Goal: Task Accomplishment & Management: Complete application form

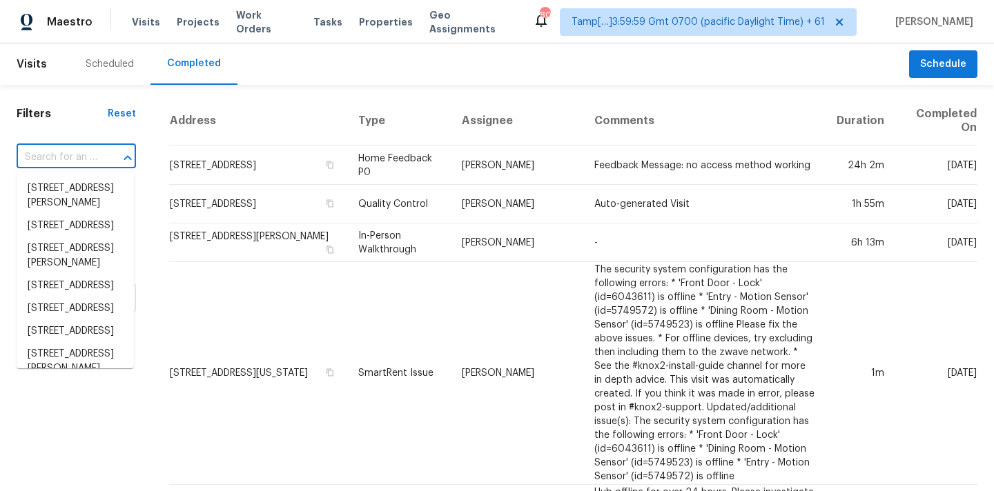
click at [33, 159] on input "text" at bounding box center [57, 157] width 81 height 21
paste input "[STREET_ADDRESS][PERSON_NAME]"
type input "[STREET_ADDRESS][PERSON_NAME]"
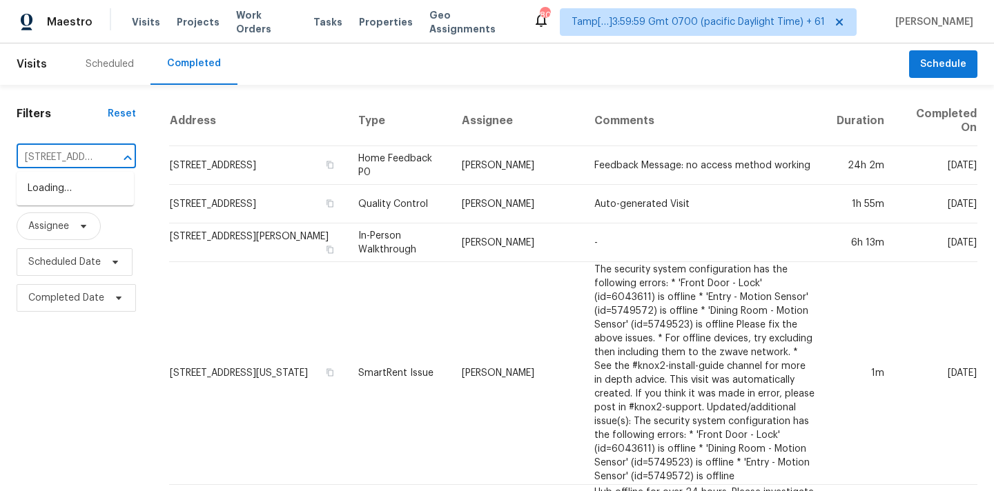
scroll to position [0, 121]
click at [55, 189] on li "[STREET_ADDRESS][PERSON_NAME]" at bounding box center [75, 195] width 117 height 37
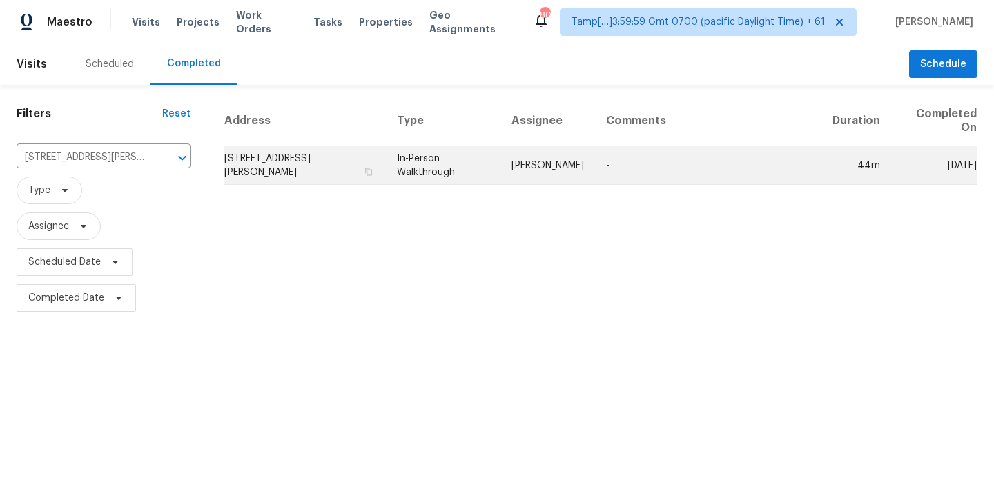
click at [511, 170] on td "[PERSON_NAME]" at bounding box center [547, 165] width 95 height 39
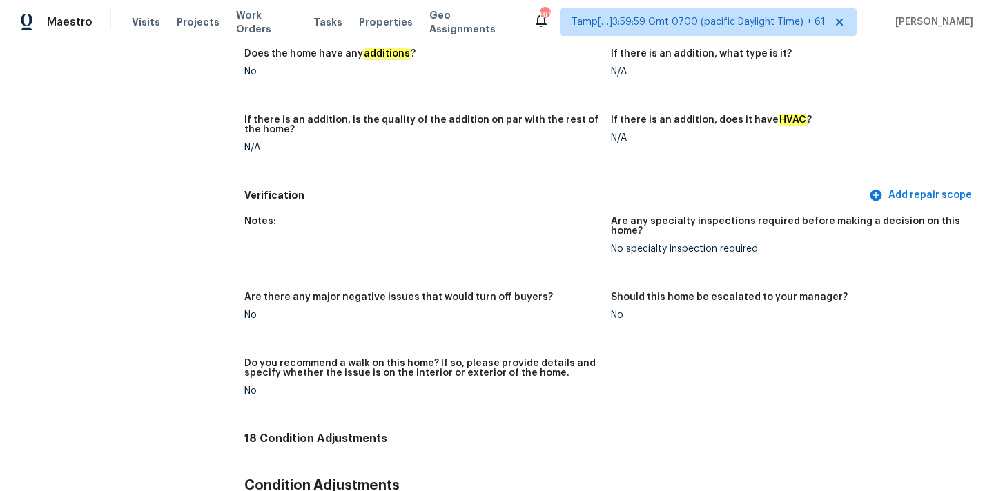
scroll to position [68, 0]
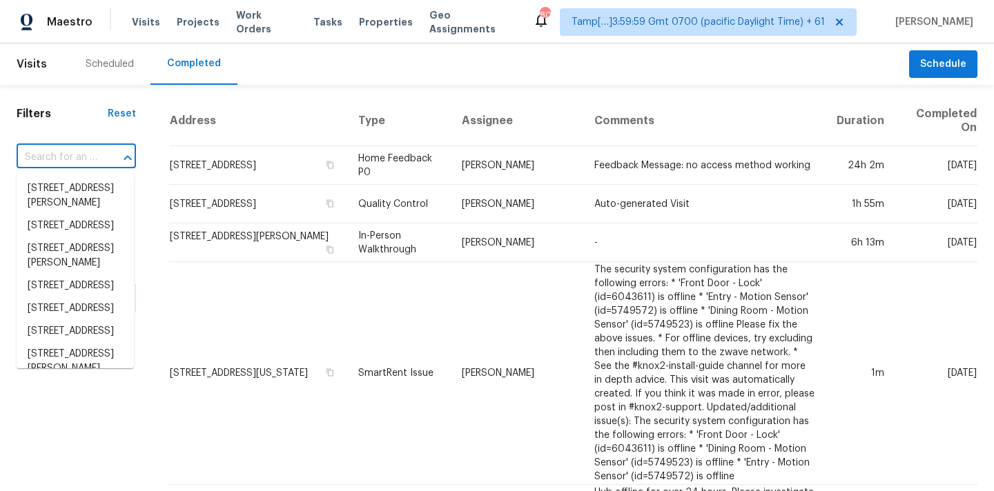
click at [29, 163] on input "text" at bounding box center [57, 157] width 81 height 21
paste input "10623 Redwood Dr, Baytown, TX 77523"
type input "10623 Redwood Dr, Baytown, TX 77523"
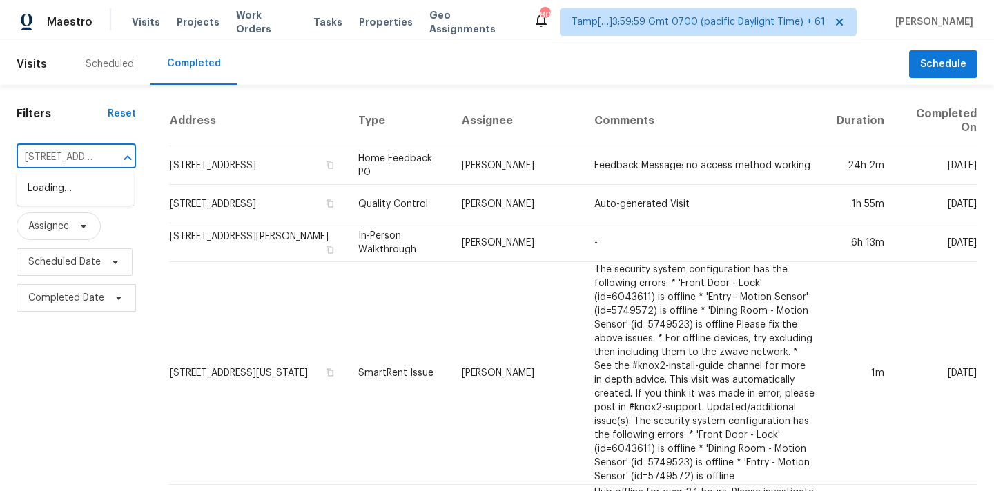
scroll to position [0, 105]
click at [59, 190] on li "10623 Redwood Dr, Baytown, TX 77523" at bounding box center [75, 188] width 117 height 23
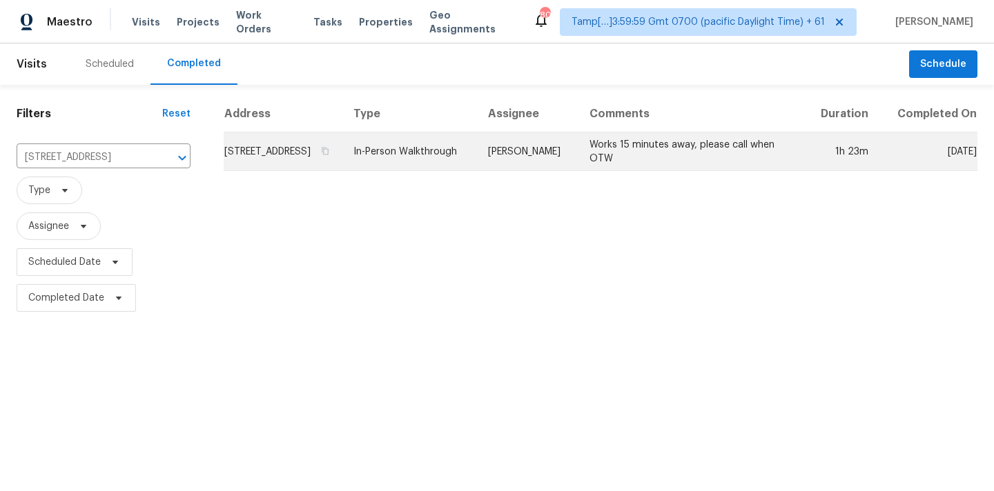
click at [468, 164] on td "In-Person Walkthrough" at bounding box center [409, 151] width 135 height 39
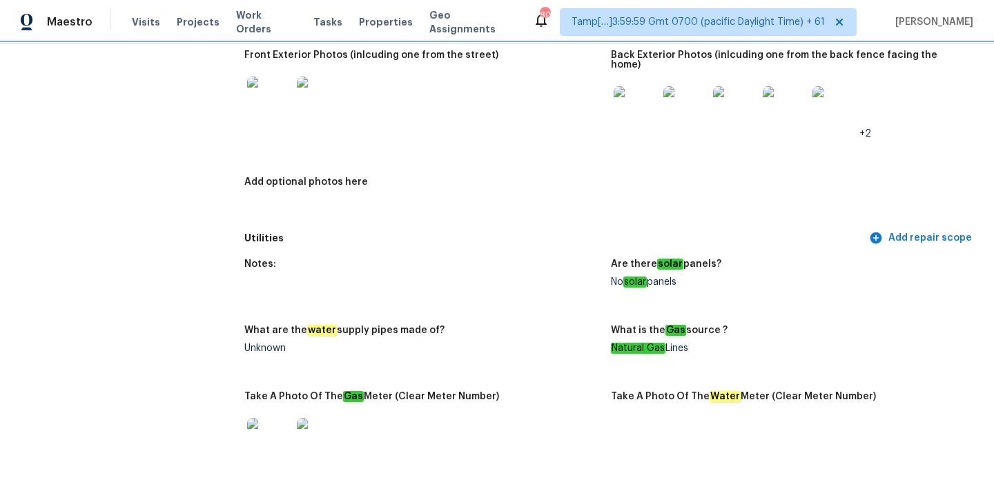
scroll to position [770, 0]
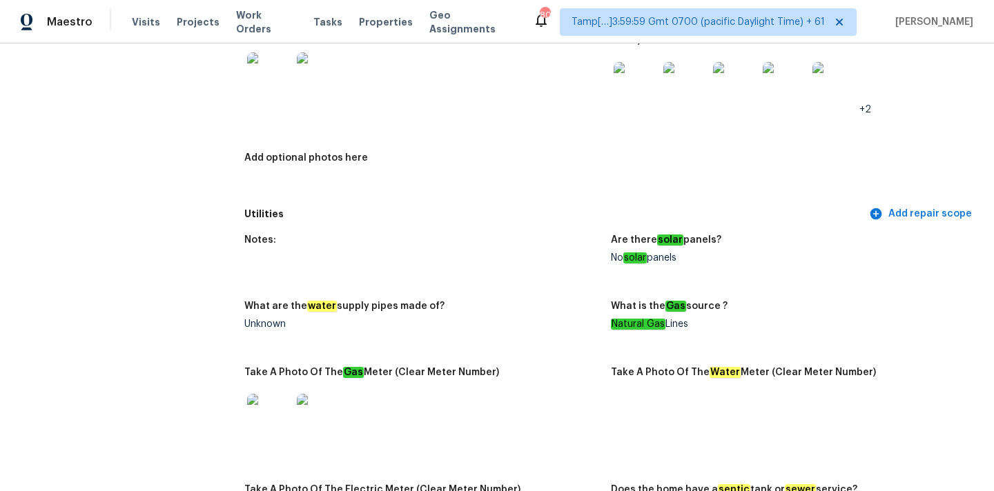
click at [635, 73] on img at bounding box center [635, 84] width 44 height 44
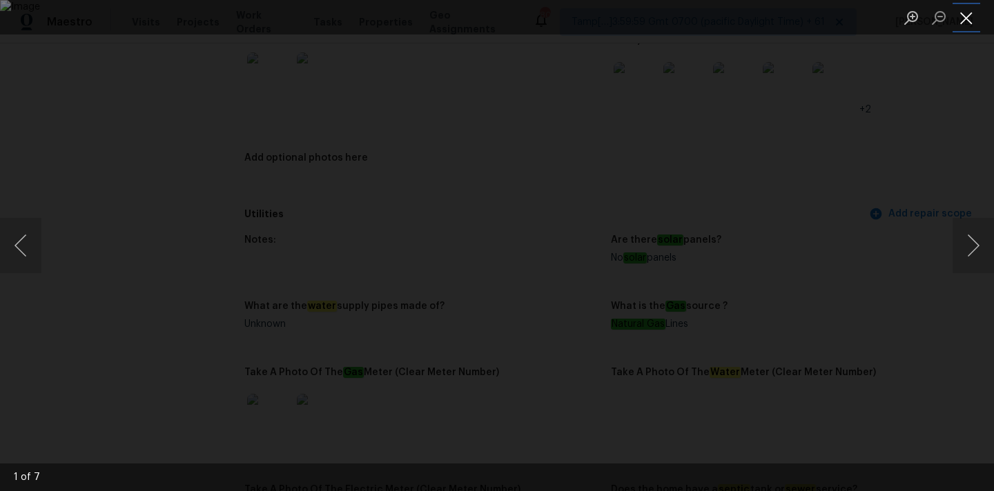
click at [963, 20] on button "Close lightbox" at bounding box center [966, 18] width 28 height 24
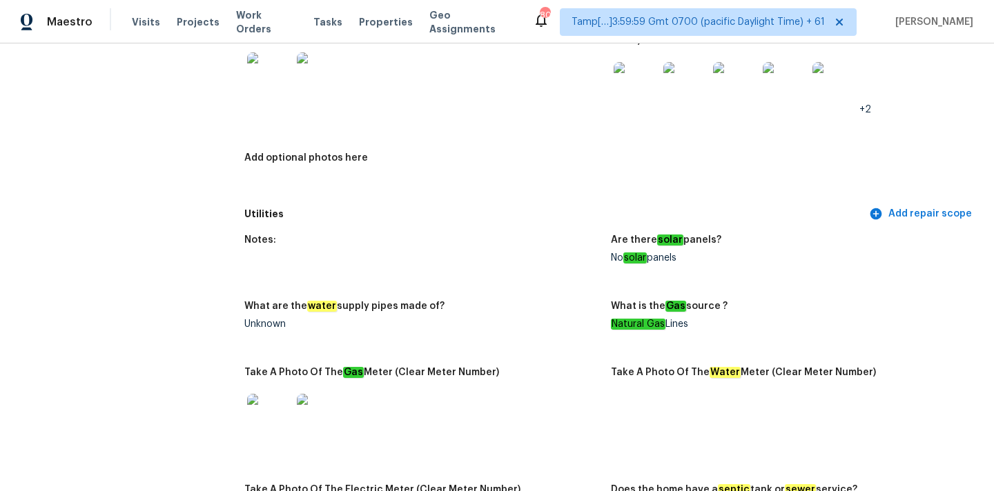
click at [312, 72] on img at bounding box center [319, 74] width 44 height 44
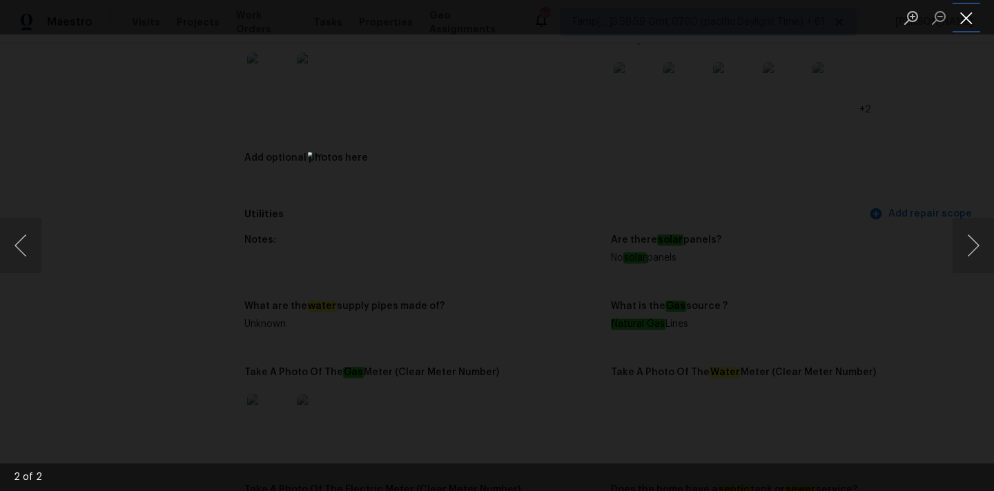
click at [965, 21] on button "Close lightbox" at bounding box center [966, 18] width 28 height 24
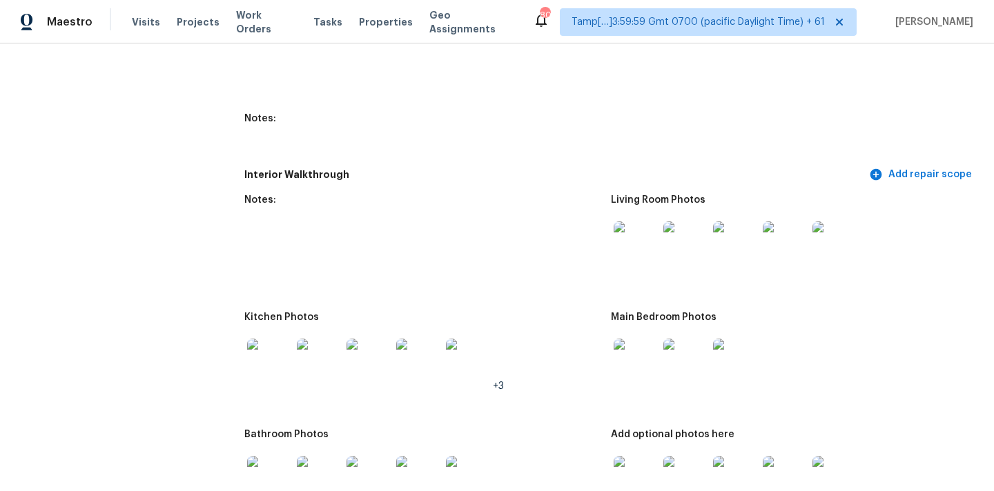
scroll to position [1616, 0]
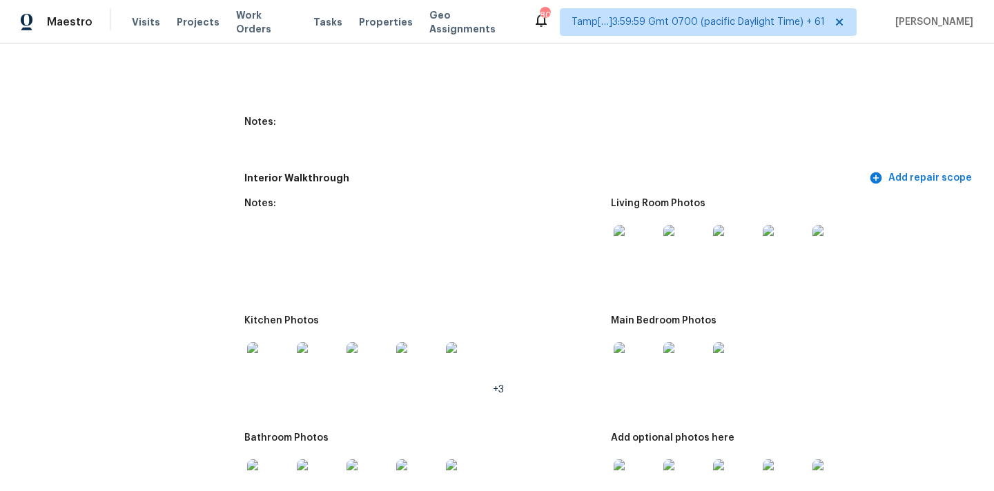
click at [645, 246] on img at bounding box center [635, 247] width 44 height 44
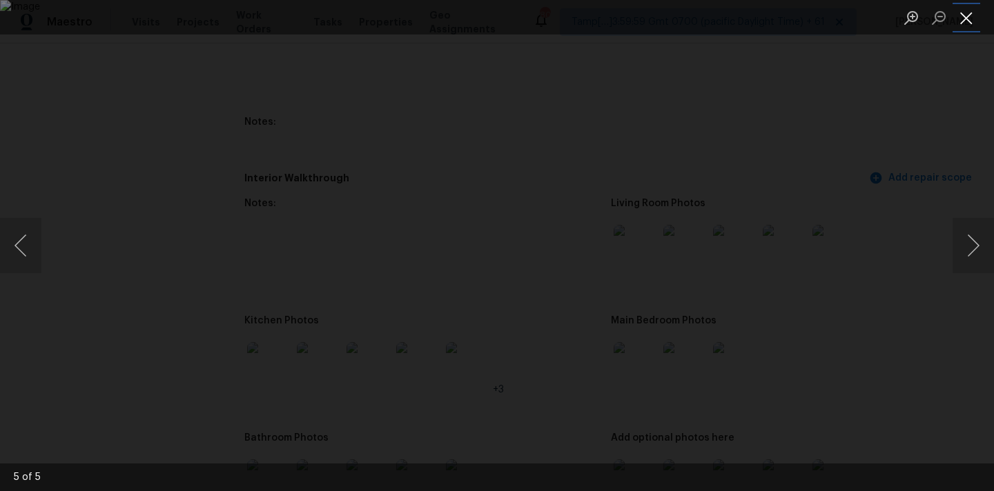
click at [965, 11] on button "Close lightbox" at bounding box center [966, 18] width 28 height 24
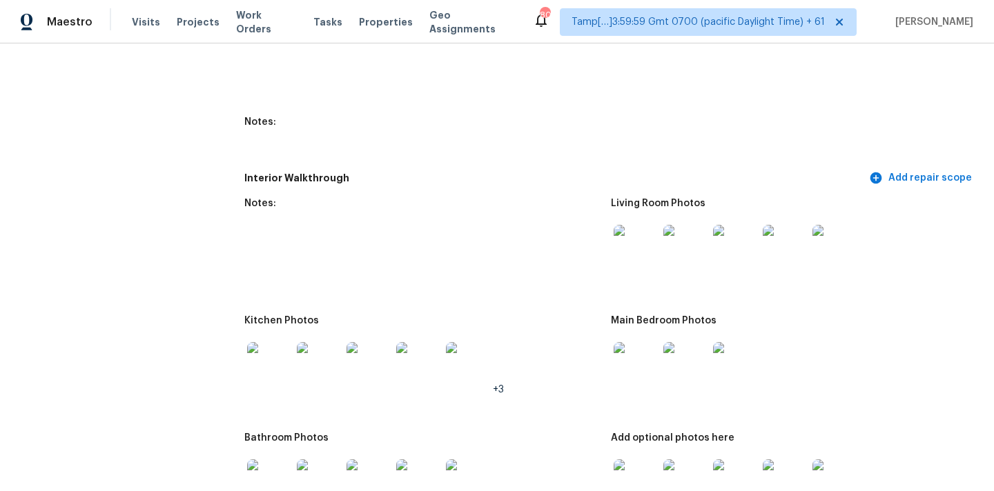
click at [646, 352] on img at bounding box center [635, 364] width 44 height 44
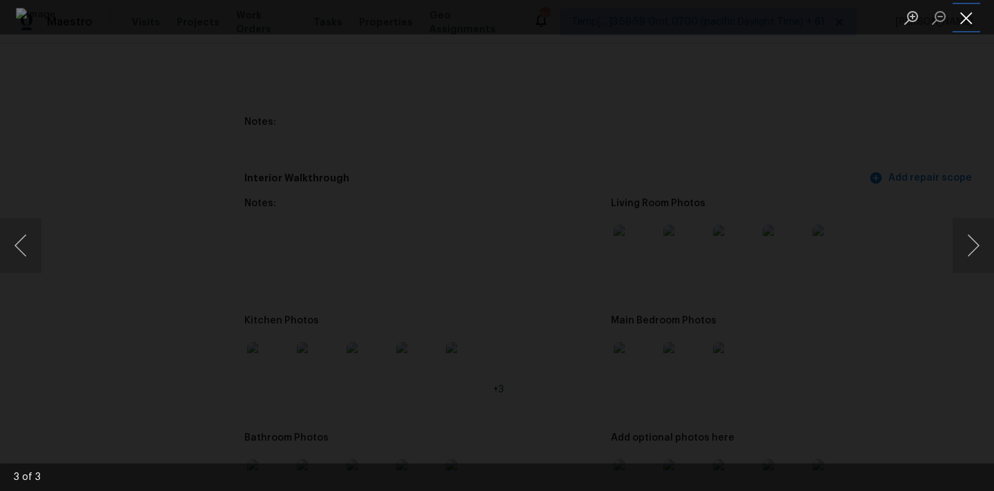
click at [961, 8] on button "Close lightbox" at bounding box center [966, 18] width 28 height 24
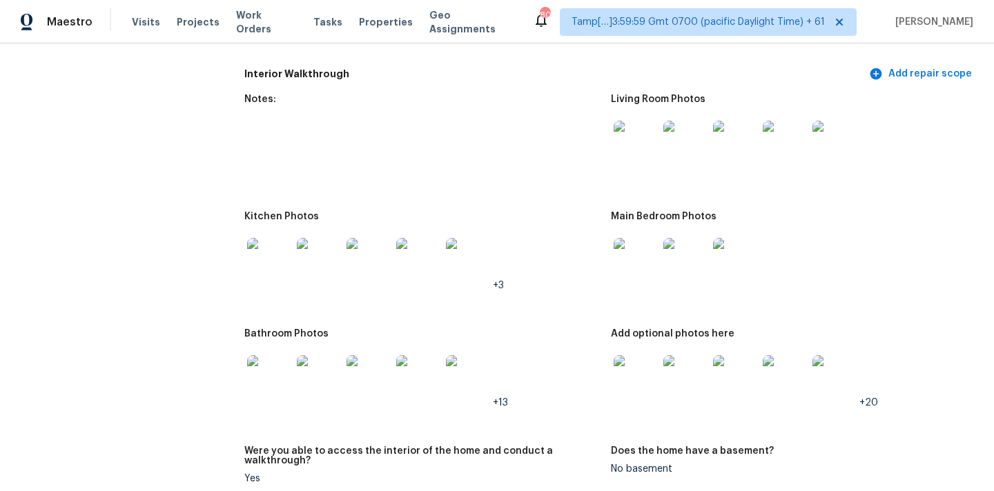
scroll to position [1773, 0]
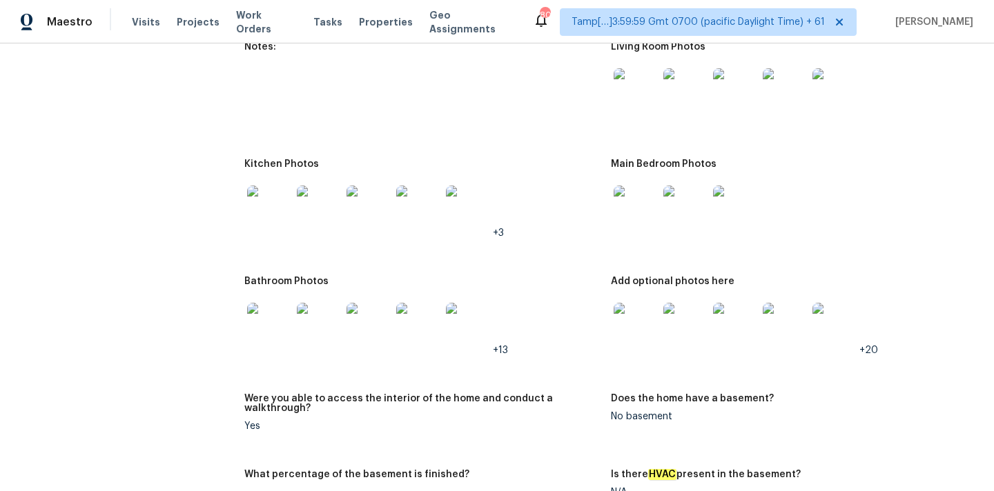
click at [639, 324] on img at bounding box center [635, 325] width 44 height 44
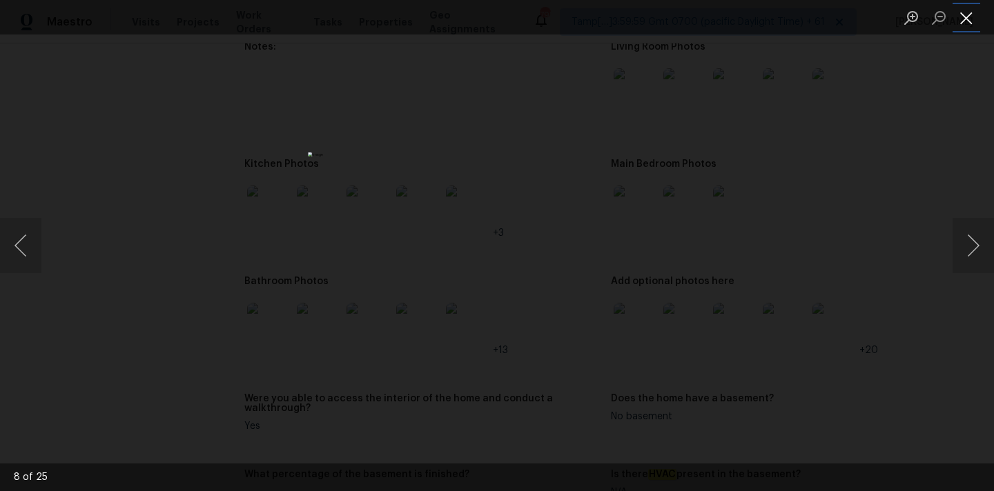
click at [965, 26] on button "Close lightbox" at bounding box center [966, 18] width 28 height 24
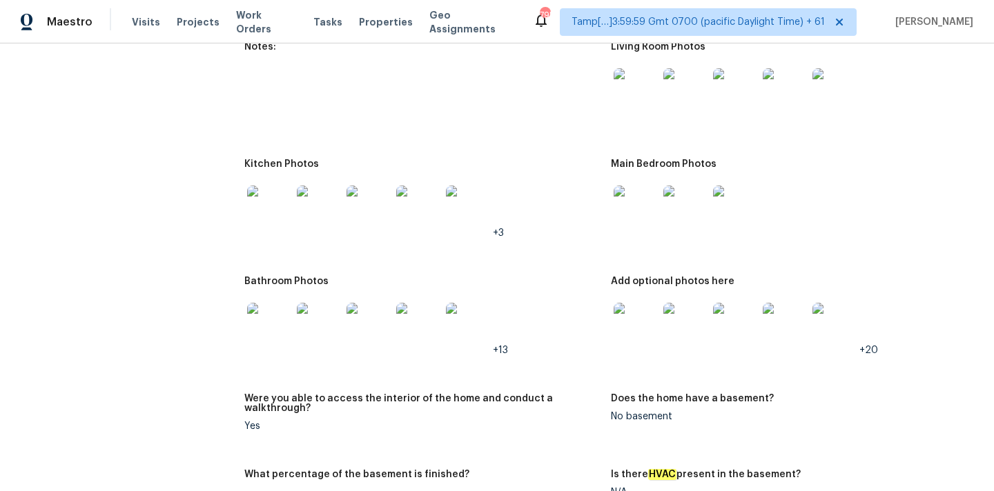
click at [265, 303] on img at bounding box center [269, 325] width 44 height 44
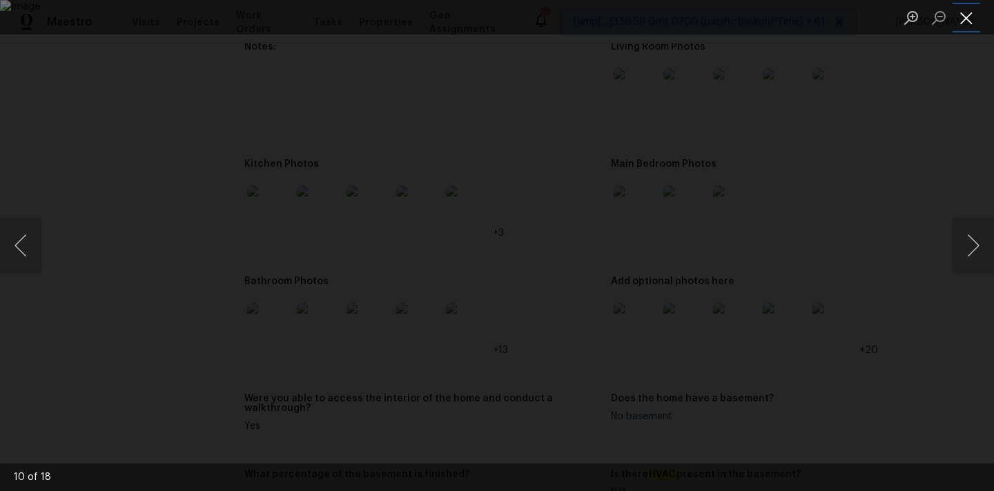
click at [960, 17] on button "Close lightbox" at bounding box center [966, 18] width 28 height 24
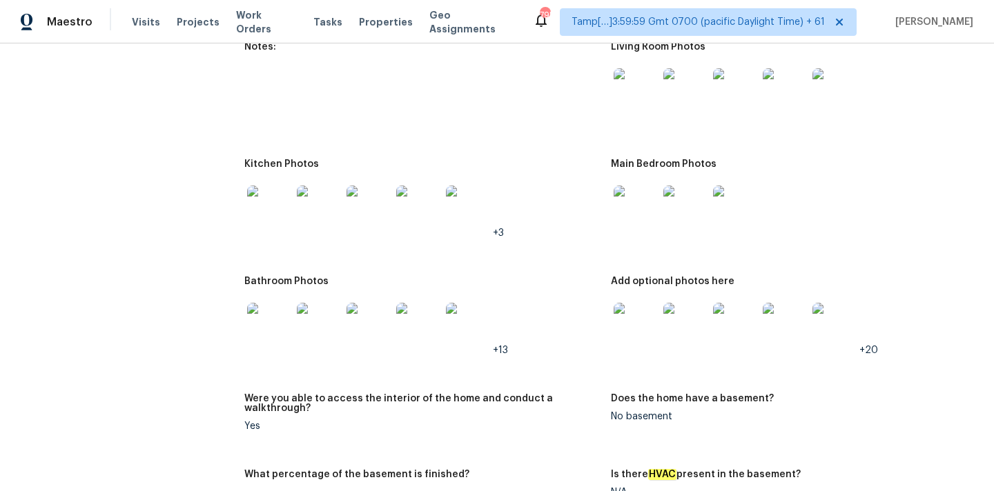
click at [267, 199] on img at bounding box center [269, 208] width 44 height 44
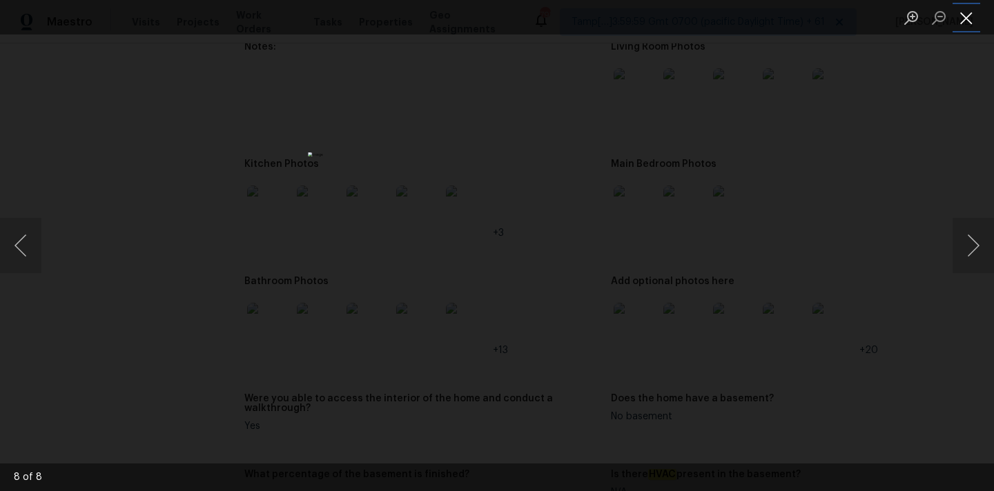
click at [963, 12] on button "Close lightbox" at bounding box center [966, 18] width 28 height 24
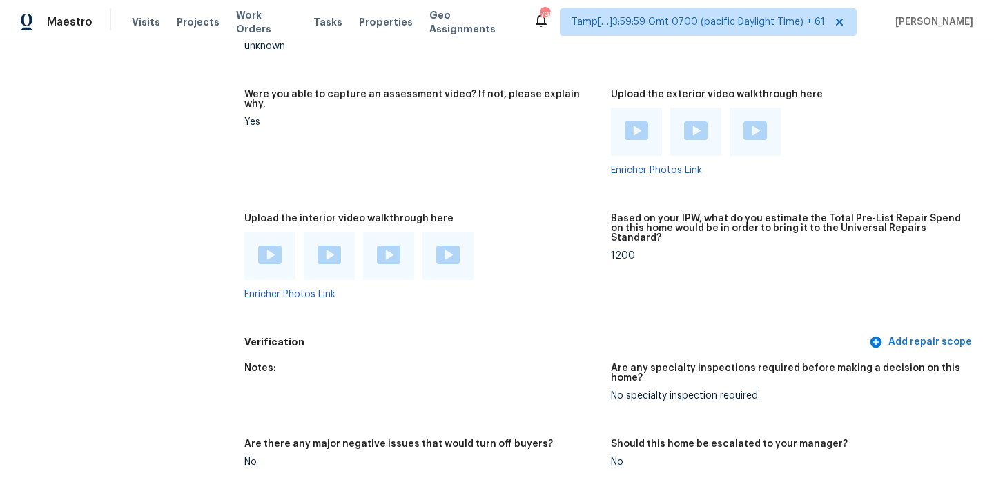
scroll to position [2781, 0]
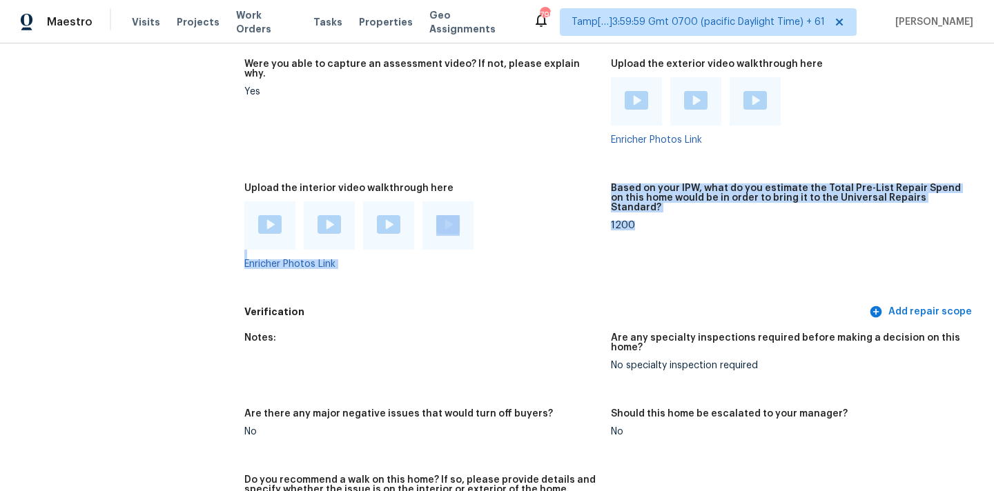
drag, startPoint x: 610, startPoint y: 195, endPoint x: 640, endPoint y: 195, distance: 30.4
click at [621, 221] on div "1200" at bounding box center [788, 226] width 355 height 10
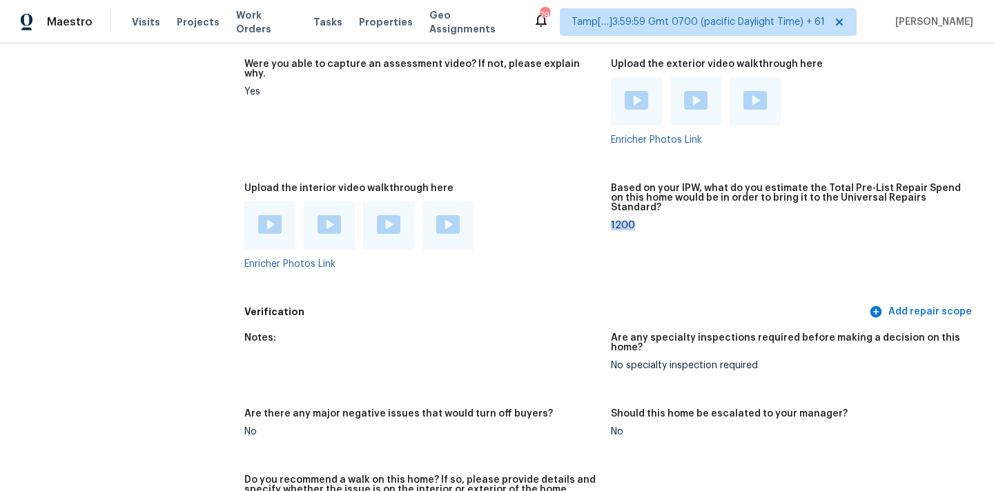
click at [621, 221] on div "1200" at bounding box center [788, 226] width 355 height 10
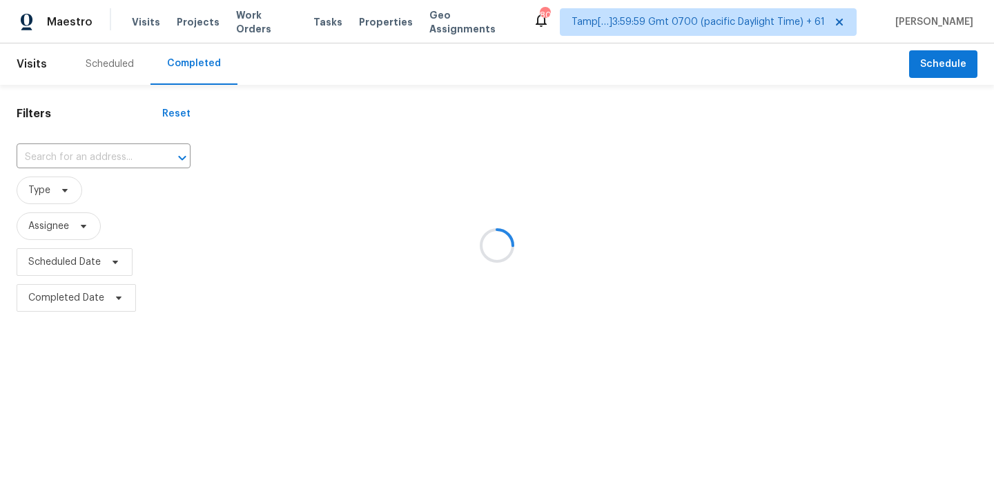
click at [75, 159] on div at bounding box center [497, 245] width 994 height 491
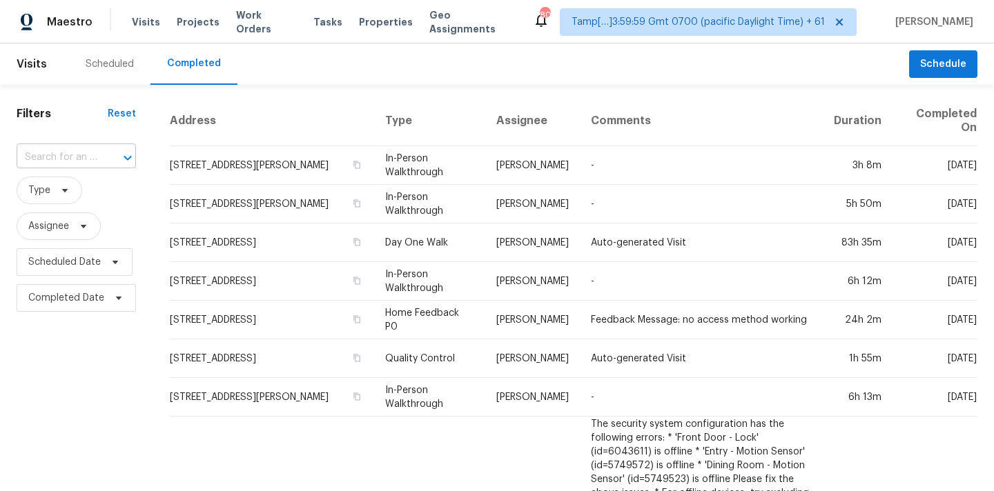
click at [55, 162] on input "text" at bounding box center [57, 157] width 81 height 21
paste input "3738 Pipers Field St, San Antonio, TX 78251"
type input "3738 Pipers Field St, San Antonio, TX 78251"
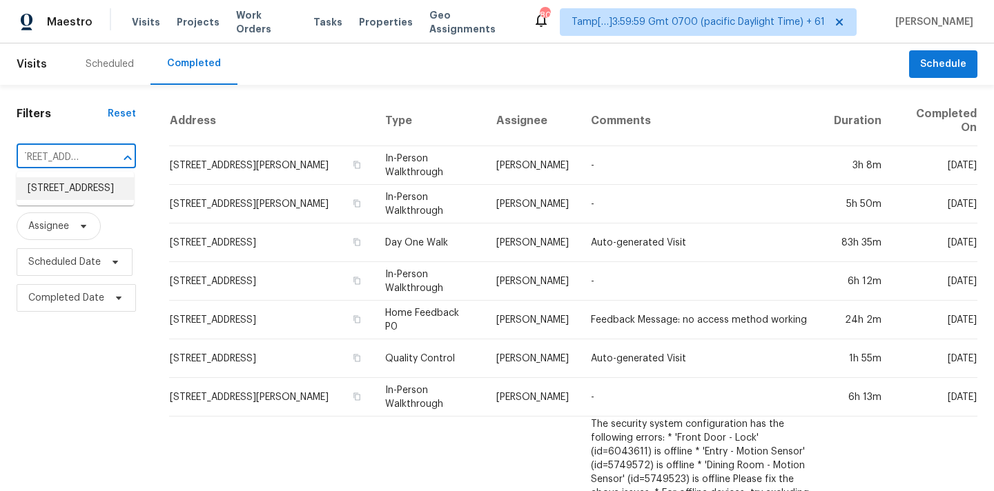
click at [60, 188] on li "3738 Pipers Field St, San Antonio, TX 78251" at bounding box center [75, 188] width 117 height 23
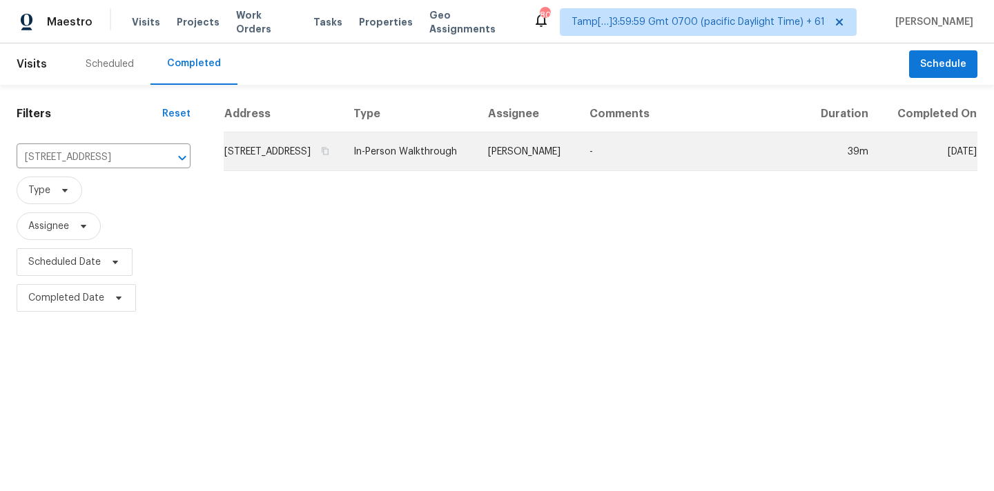
click at [477, 168] on td "In-Person Walkthrough" at bounding box center [409, 151] width 135 height 39
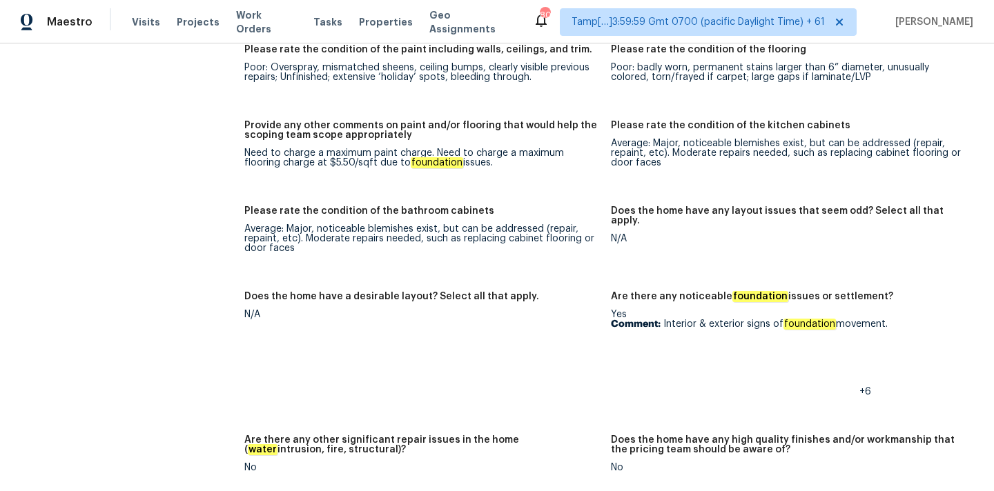
scroll to position [2066, 0]
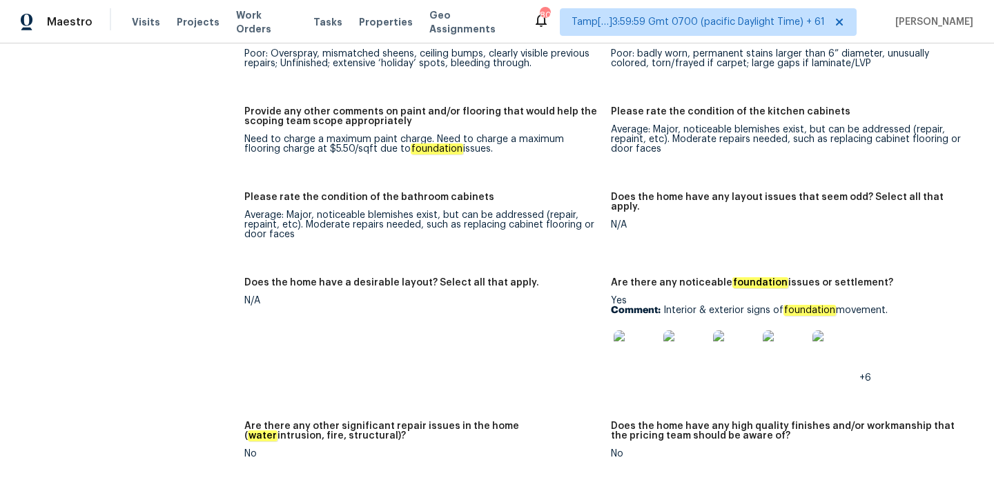
click at [643, 335] on img at bounding box center [635, 352] width 44 height 44
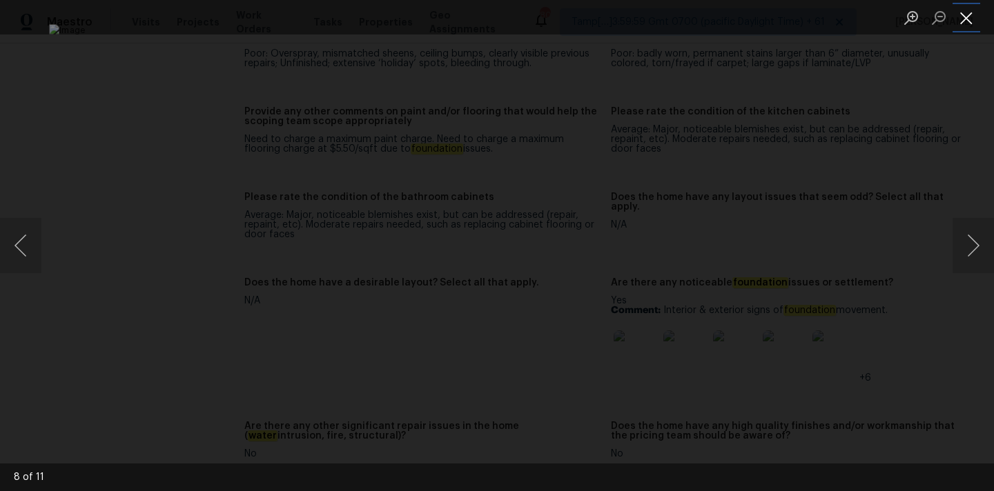
click at [962, 14] on button "Close lightbox" at bounding box center [966, 18] width 28 height 24
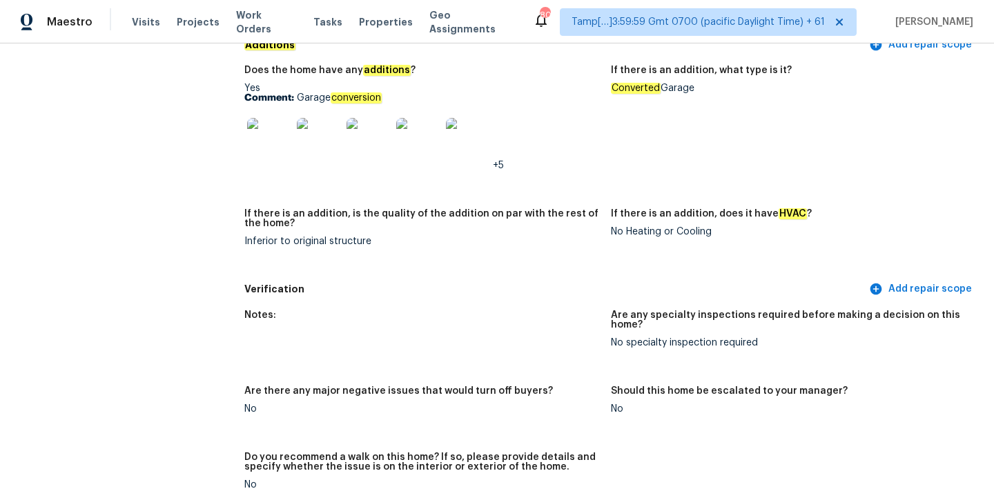
scroll to position [2967, 0]
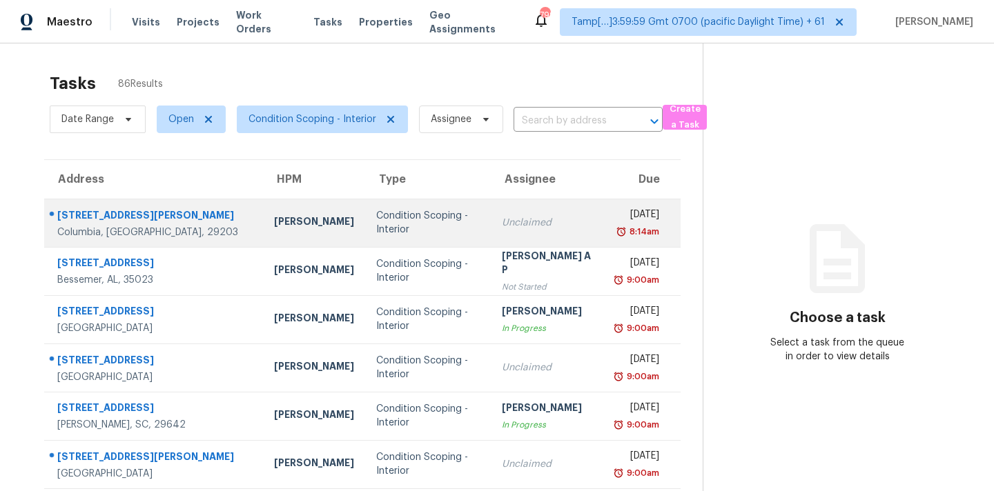
click at [502, 221] on div "Unclaimed" at bounding box center [548, 223] width 92 height 14
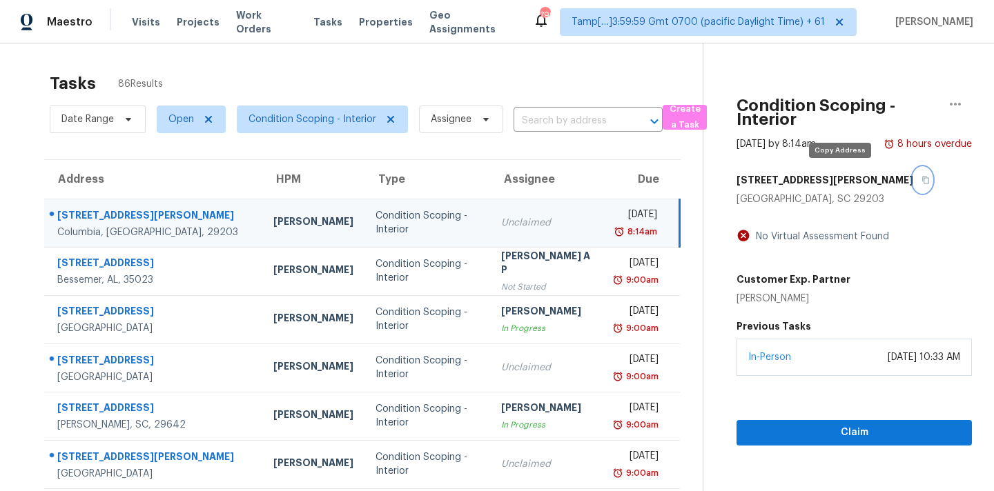
click at [921, 184] on icon "button" at bounding box center [925, 180] width 8 height 8
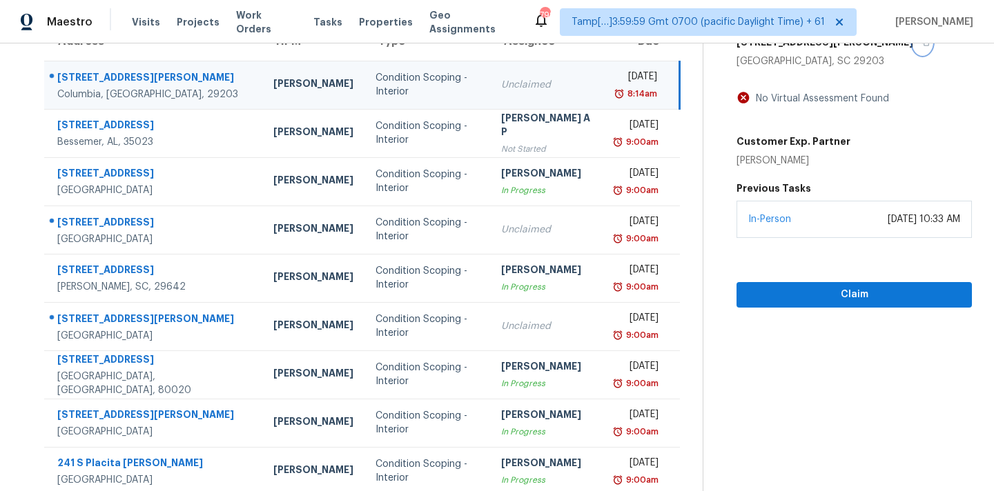
scroll to position [164, 0]
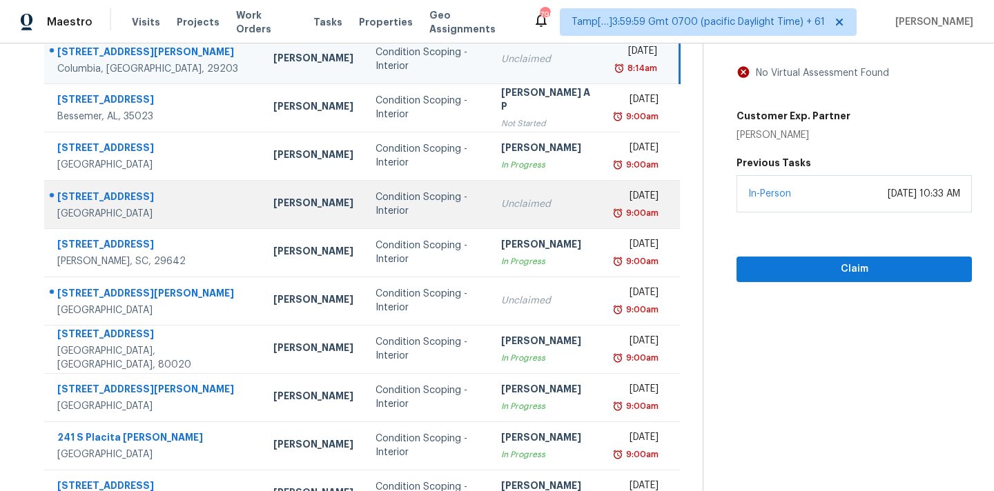
click at [501, 203] on div "Unclaimed" at bounding box center [547, 204] width 92 height 14
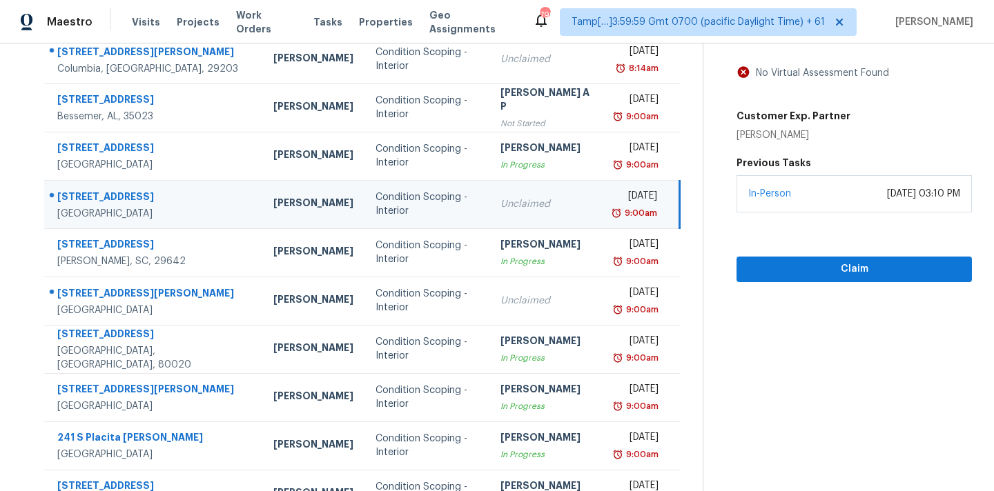
scroll to position [97, 0]
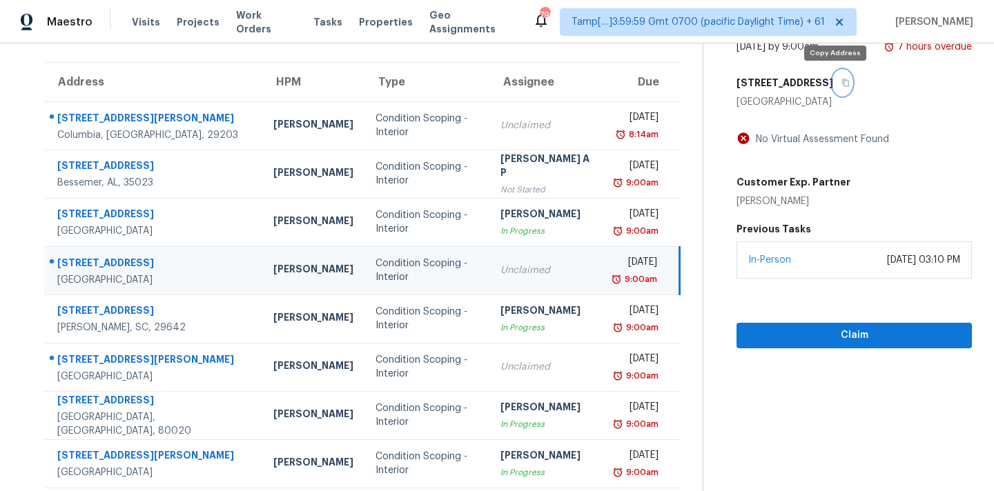
click at [841, 83] on icon "button" at bounding box center [845, 83] width 8 height 8
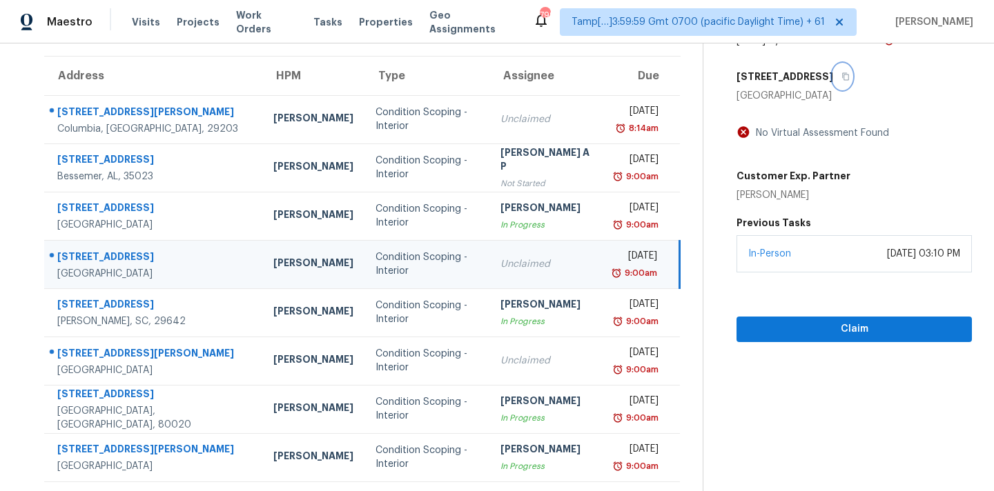
scroll to position [96, 0]
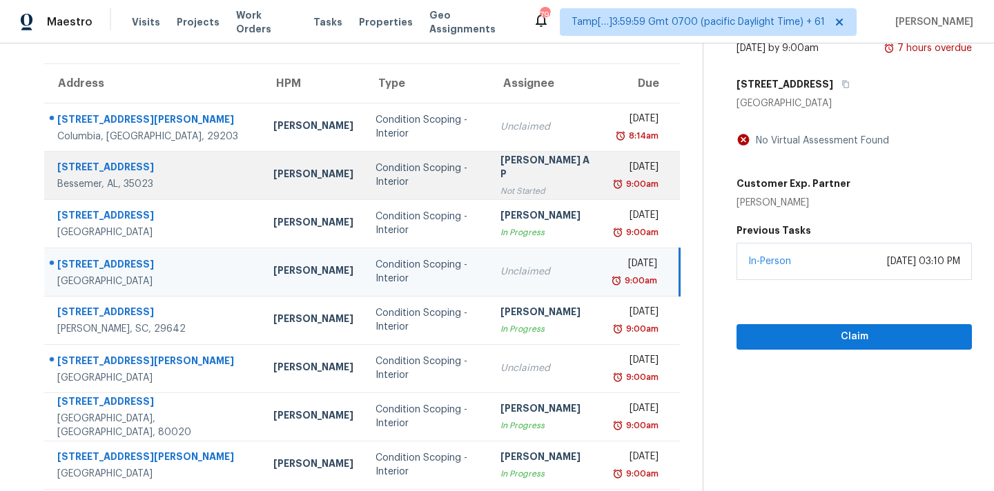
click at [535, 184] on div "Not Started" at bounding box center [546, 191] width 92 height 14
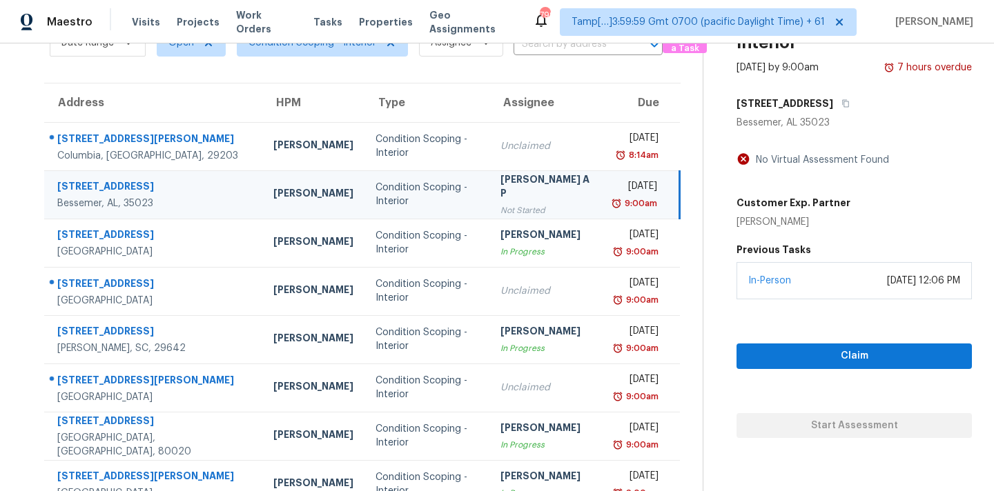
scroll to position [64, 0]
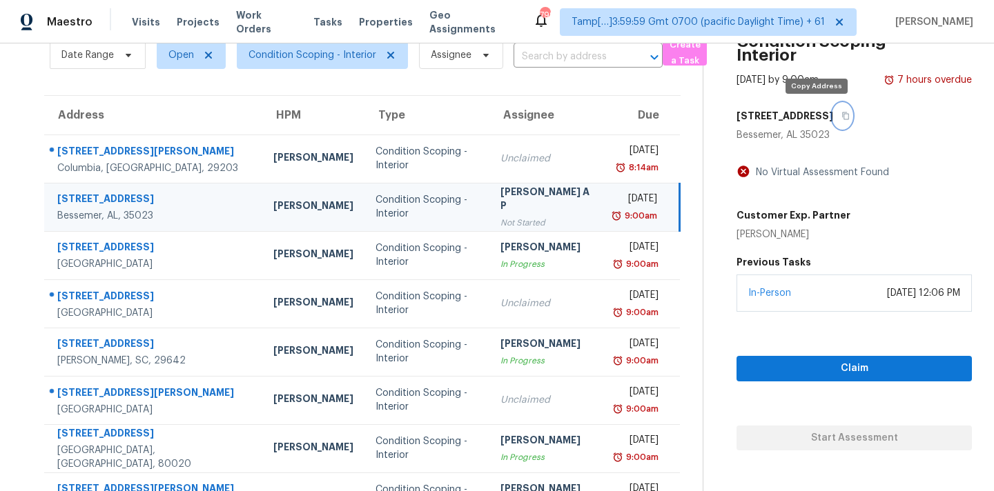
click at [842, 119] on icon "button" at bounding box center [845, 116] width 7 height 8
click at [753, 366] on span "Claim" at bounding box center [853, 368] width 213 height 17
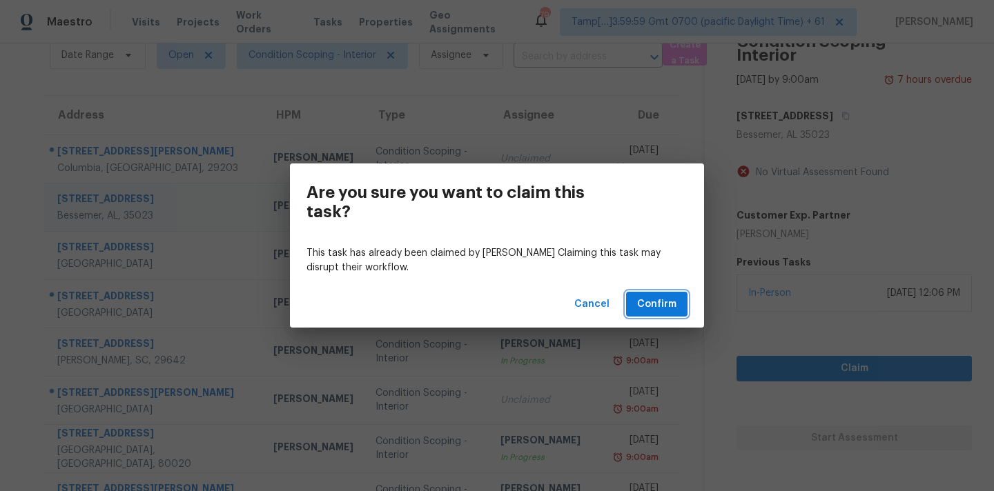
click at [647, 306] on span "Confirm" at bounding box center [656, 304] width 39 height 17
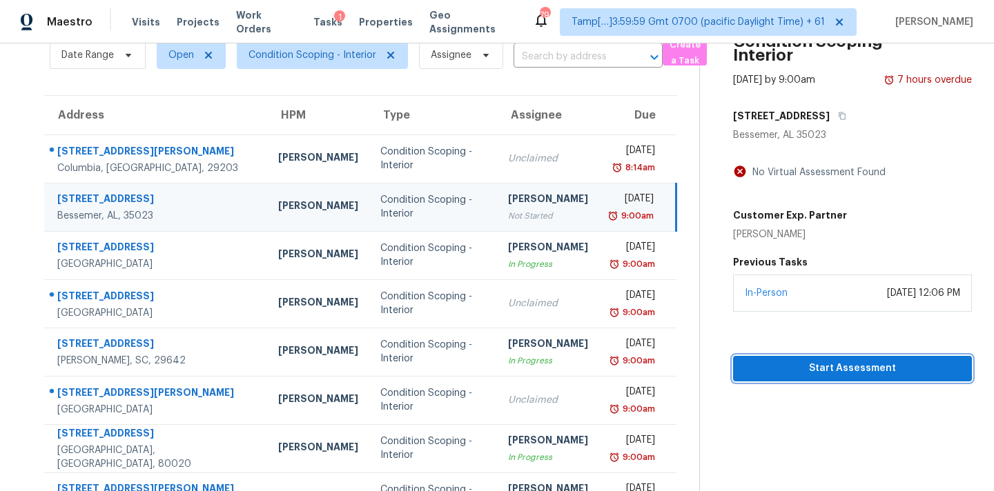
click at [751, 367] on span "Start Assessment" at bounding box center [852, 368] width 217 height 17
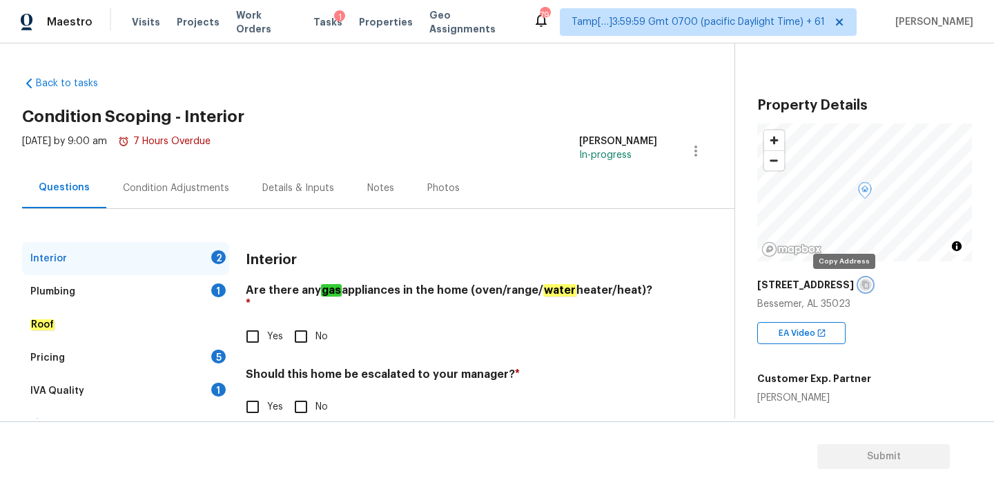
click at [861, 288] on icon "button" at bounding box center [865, 285] width 8 height 8
click at [247, 393] on input "Yes" at bounding box center [252, 407] width 29 height 29
checkbox input "true"
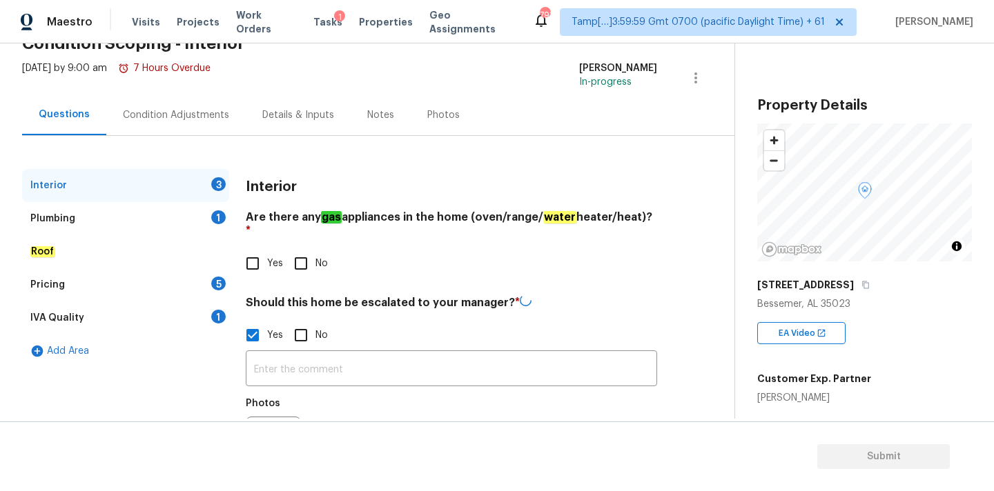
scroll to position [140, 0]
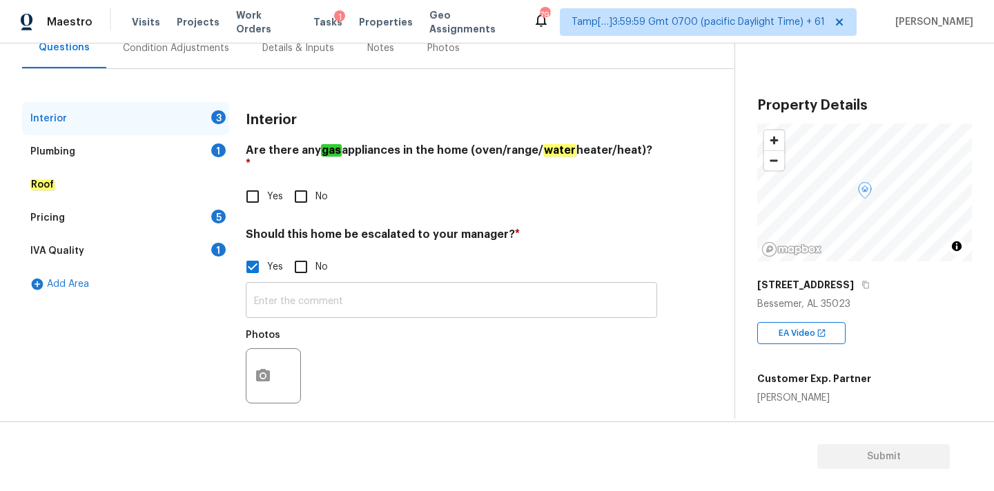
click at [299, 296] on input "text" at bounding box center [451, 302] width 411 height 32
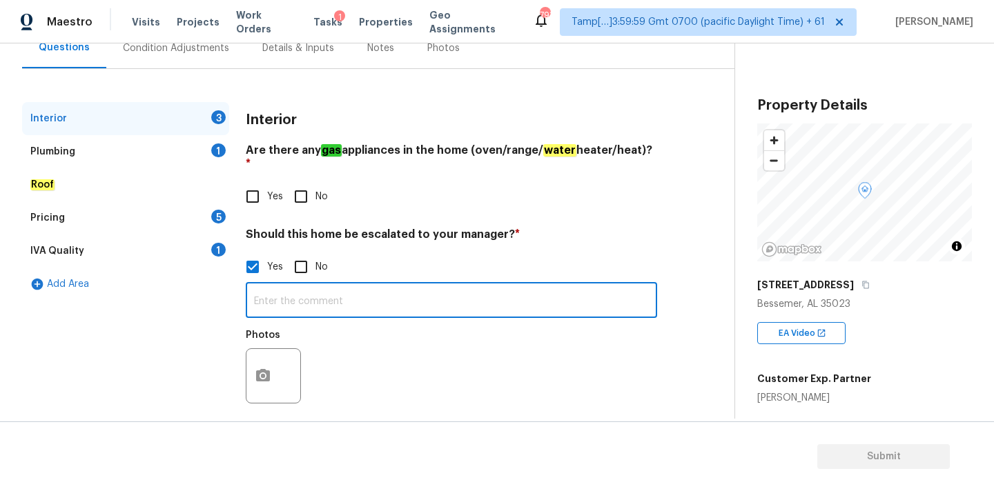
paste input "crack in kitchen"
click at [257, 288] on input "crack in kitchen" at bounding box center [451, 302] width 411 height 32
type input "Crack in kitchen"
click at [271, 190] on span "Yes" at bounding box center [275, 197] width 16 height 14
click at [267, 184] on input "Yes" at bounding box center [252, 196] width 29 height 29
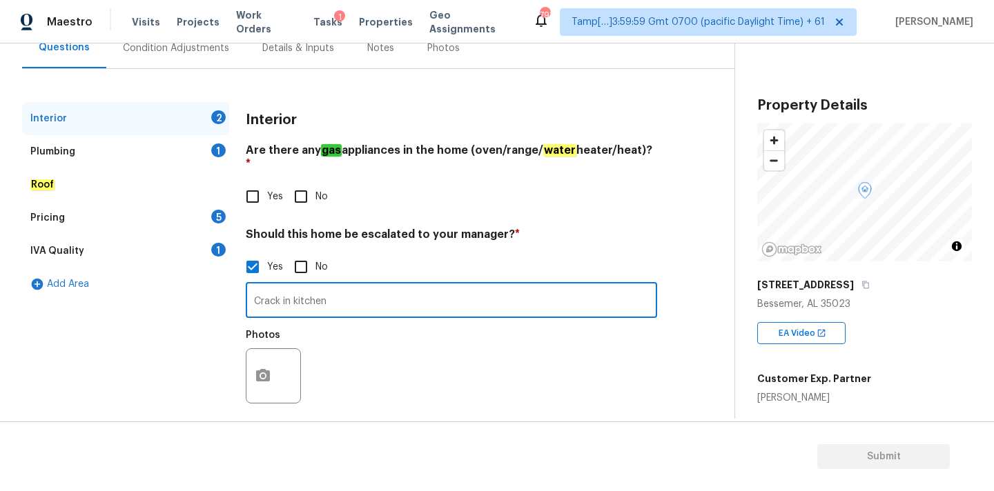
checkbox input "true"
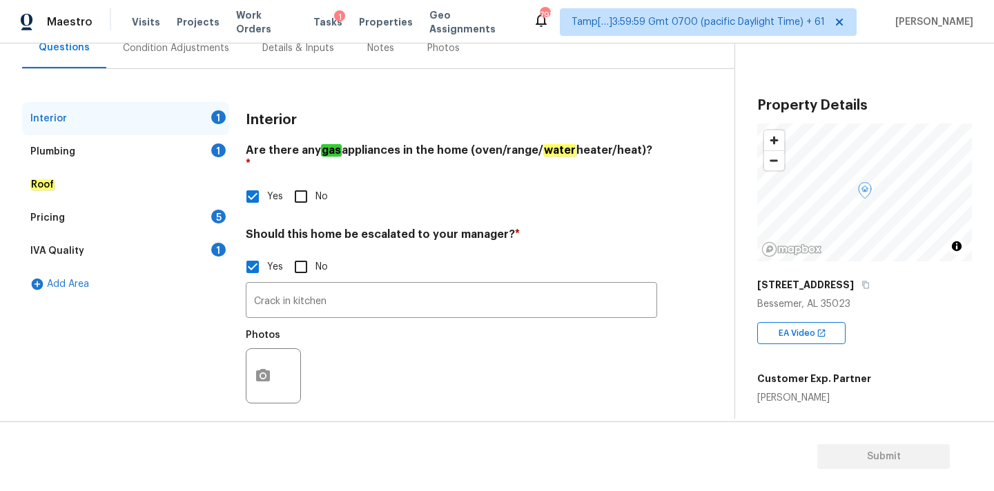
click at [204, 150] on div "Plumbing 1" at bounding box center [125, 151] width 207 height 33
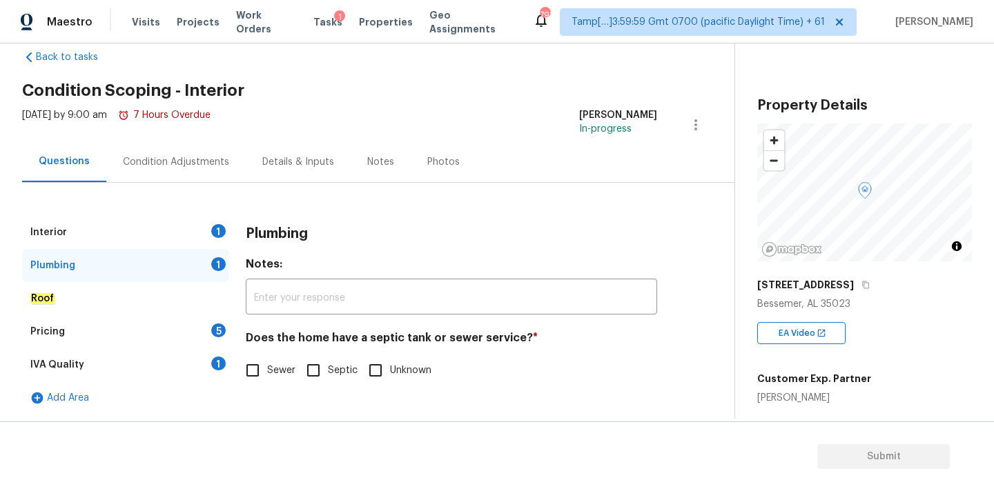
scroll to position [26, 0]
click at [273, 365] on em "Sewer" at bounding box center [282, 370] width 30 height 11
click at [267, 365] on input "Sewer" at bounding box center [252, 370] width 29 height 29
checkbox input "true"
click at [208, 364] on div "IVA Quality 1" at bounding box center [125, 364] width 207 height 33
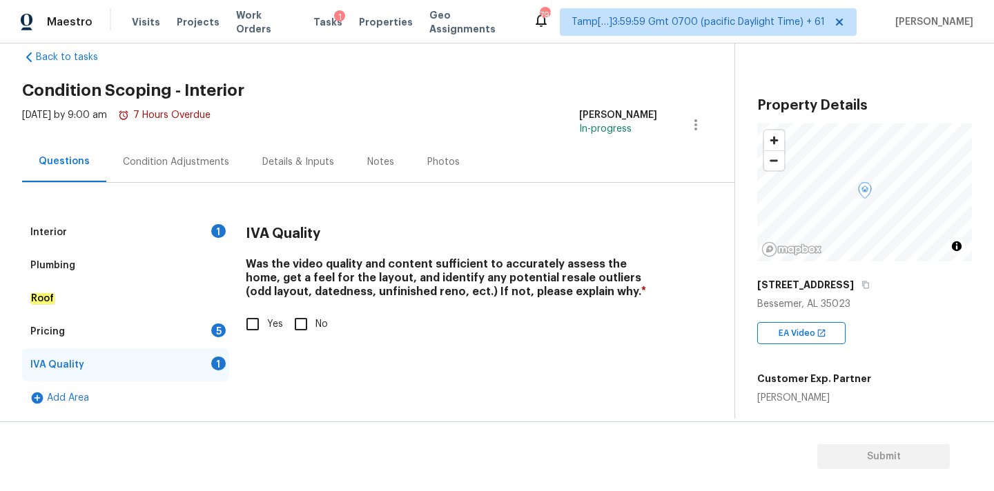
click at [235, 328] on div "Interior 1 Plumbing Roof Pricing 5 IVA Quality 1 Add Area IVA Quality Was the v…" at bounding box center [361, 315] width 679 height 199
click at [262, 323] on input "Yes" at bounding box center [252, 324] width 29 height 29
checkbox input "true"
click at [211, 328] on div "5" at bounding box center [218, 331] width 14 height 14
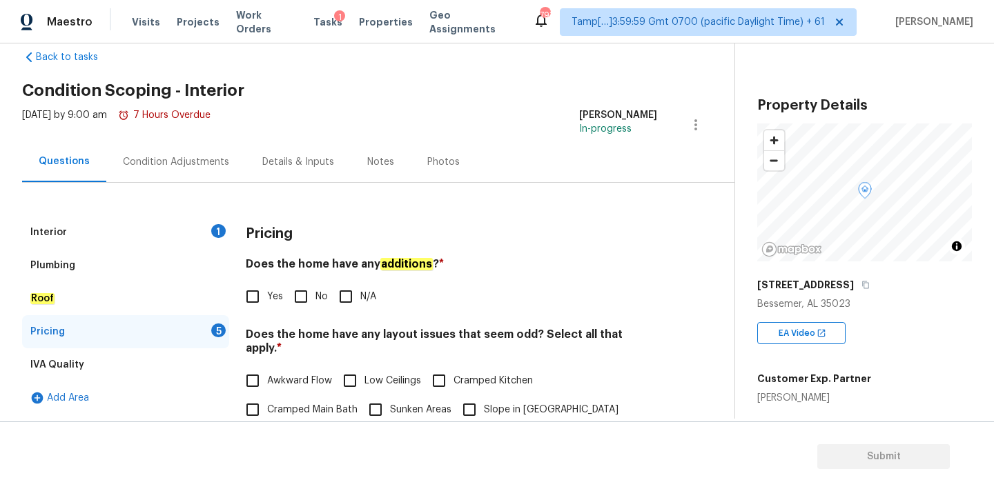
click at [292, 286] on input "No" at bounding box center [300, 296] width 29 height 29
checkbox input "true"
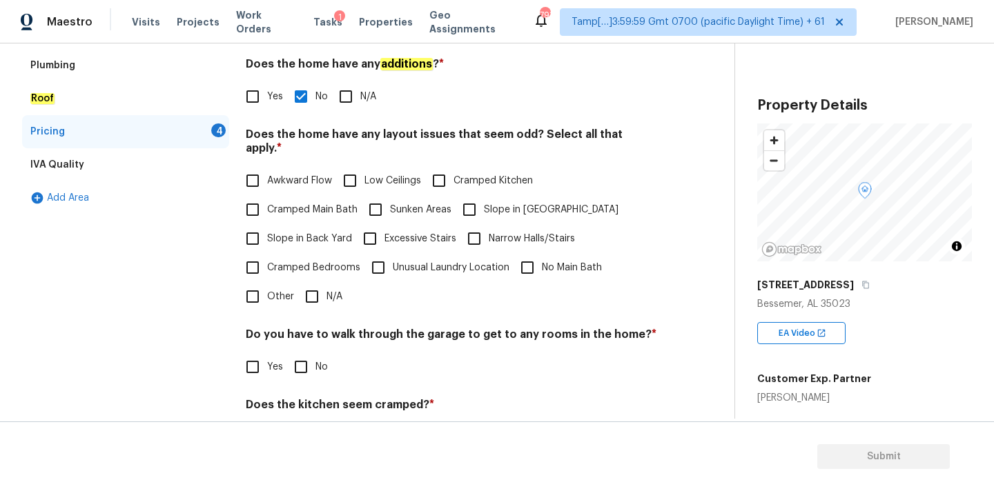
scroll to position [335, 0]
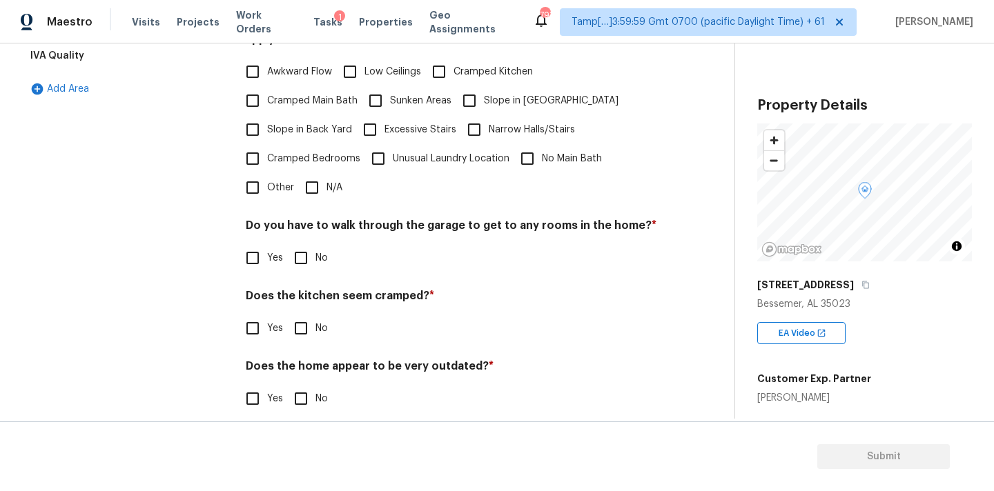
click at [309, 178] on input "N/A" at bounding box center [311, 187] width 29 height 29
checkbox input "true"
click at [298, 259] on div "Pricing Does the home have any additions ? * Yes No N/A Does the home have any …" at bounding box center [451, 169] width 411 height 524
click at [305, 251] on input "No" at bounding box center [300, 258] width 29 height 29
checkbox input "true"
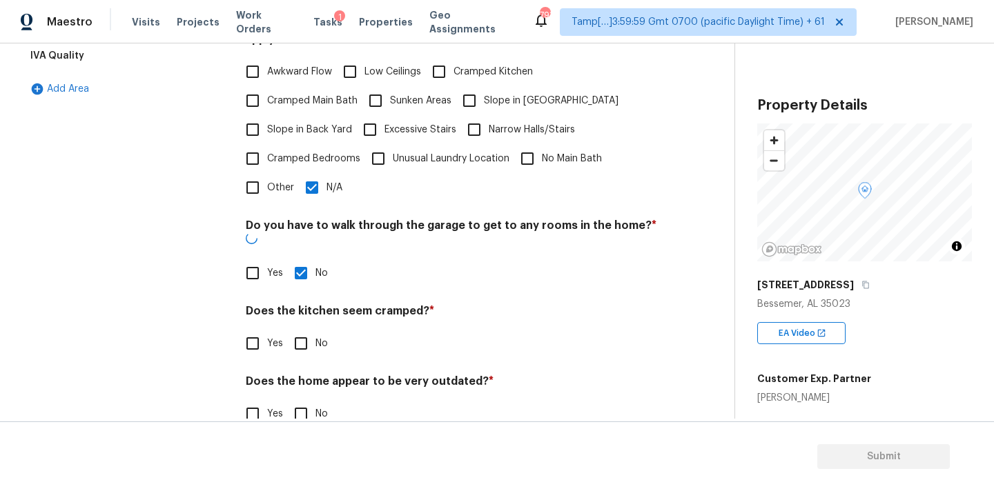
click at [305, 329] on input "No" at bounding box center [300, 343] width 29 height 29
checkbox input "true"
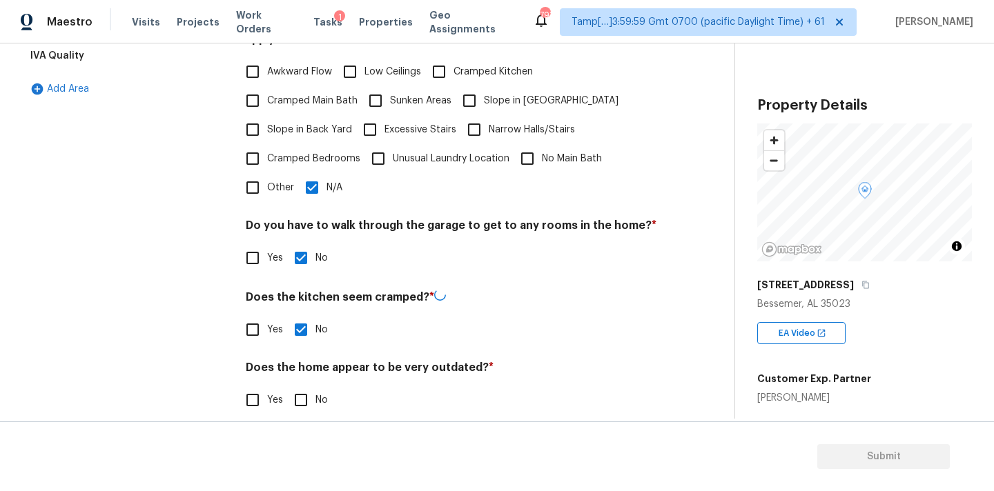
click at [305, 390] on input "No" at bounding box center [300, 400] width 29 height 29
checkbox input "true"
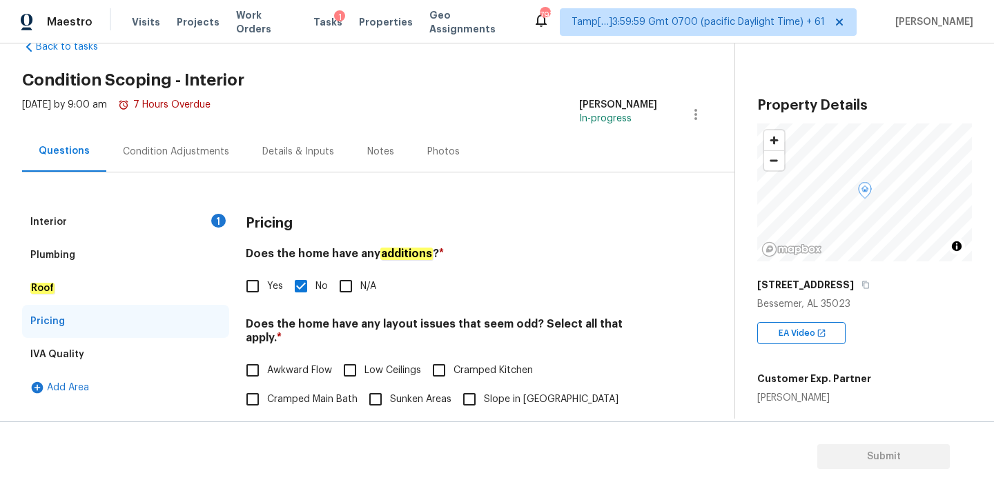
scroll to position [0, 0]
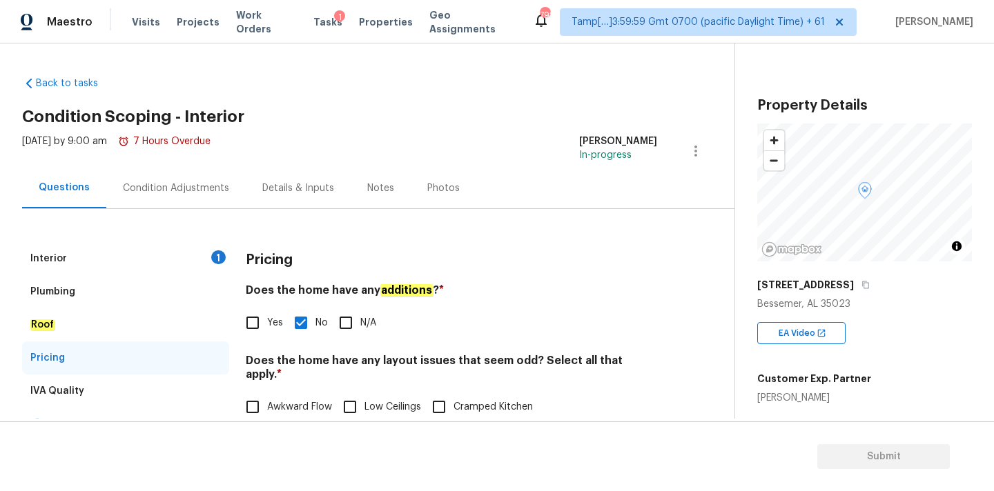
click at [199, 257] on div "Interior 1" at bounding box center [125, 258] width 207 height 33
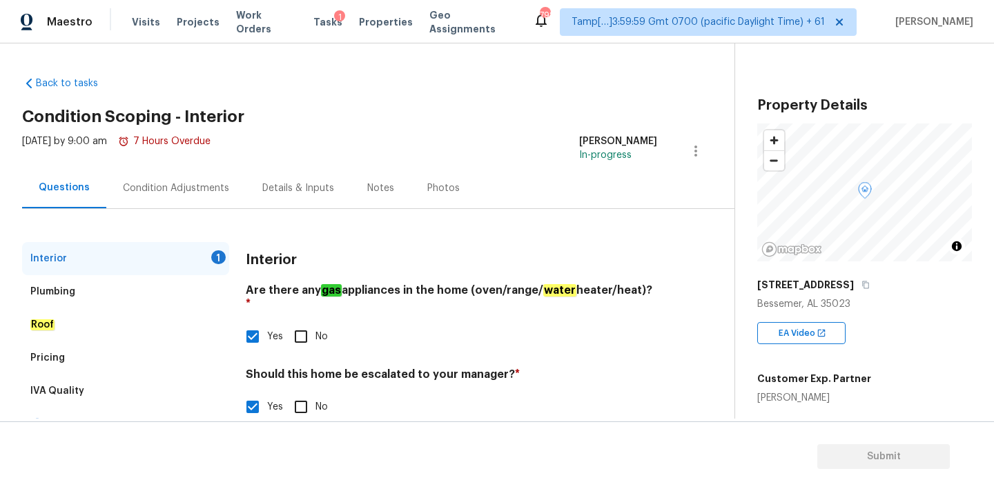
scroll to position [140, 0]
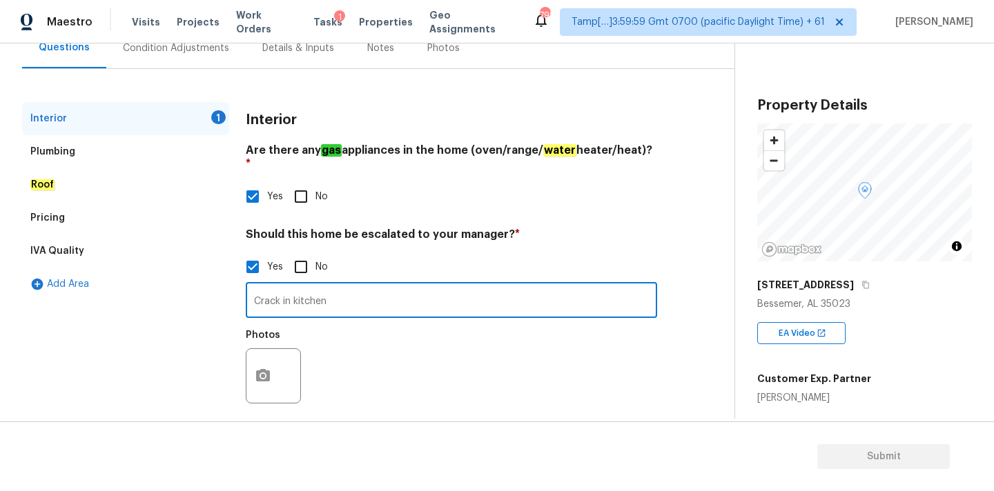
drag, startPoint x: 331, startPoint y: 290, endPoint x: 266, endPoint y: 290, distance: 64.9
click at [265, 290] on input "Crack in kitchen" at bounding box center [451, 302] width 411 height 32
click at [334, 288] on input "Crack in kitchen" at bounding box center [451, 302] width 411 height 32
click at [255, 288] on input "Crack in kitchen" at bounding box center [451, 302] width 411 height 32
click at [265, 368] on icon "button" at bounding box center [263, 376] width 17 height 17
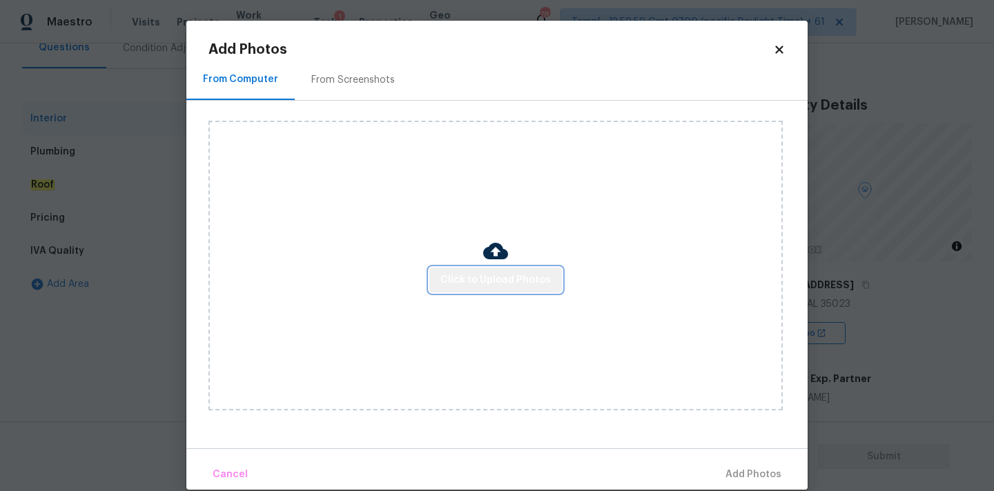
click at [508, 282] on span "Click to Upload Photos" at bounding box center [495, 280] width 110 height 17
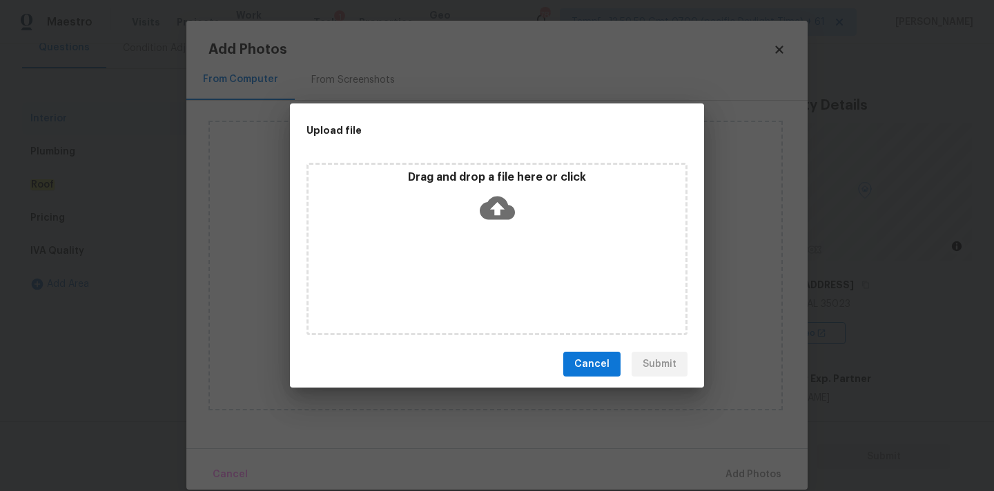
click at [508, 206] on icon at bounding box center [497, 208] width 35 height 23
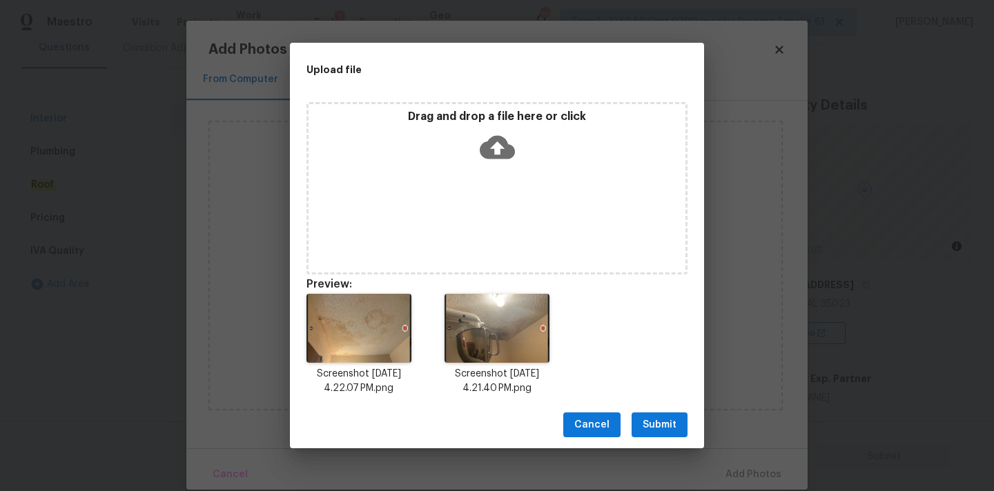
click at [677, 422] on button "Submit" at bounding box center [659, 426] width 56 height 26
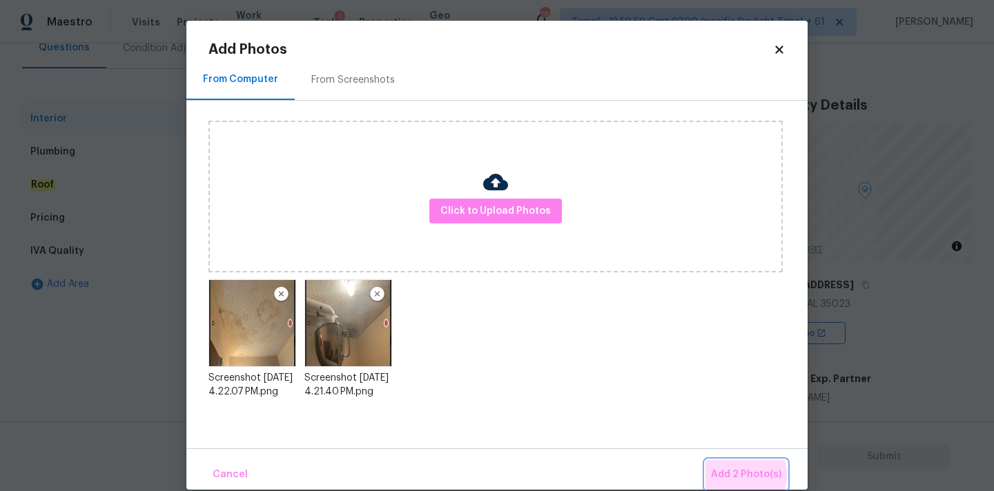
click at [735, 475] on span "Add 2 Photo(s)" at bounding box center [746, 474] width 70 height 17
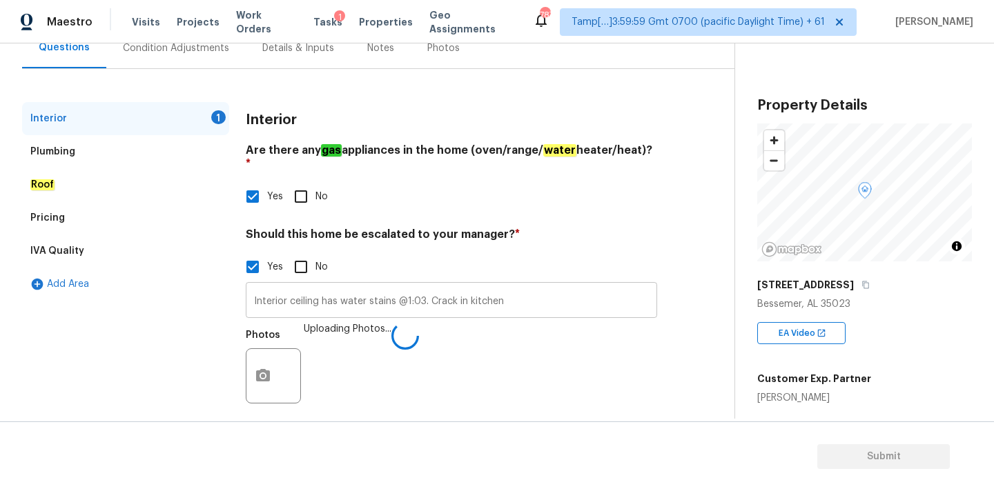
click at [424, 286] on input "Interior ceiling has water stains @1:03. Crack in kitchen" at bounding box center [451, 302] width 411 height 32
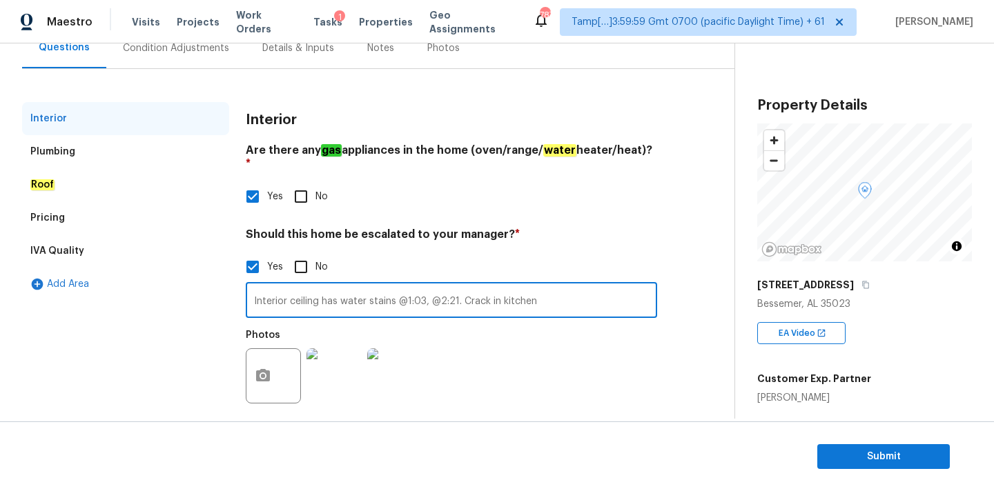
type input "Interior ceiling has water stains @1:03, @2:21. Crack in kitchen"
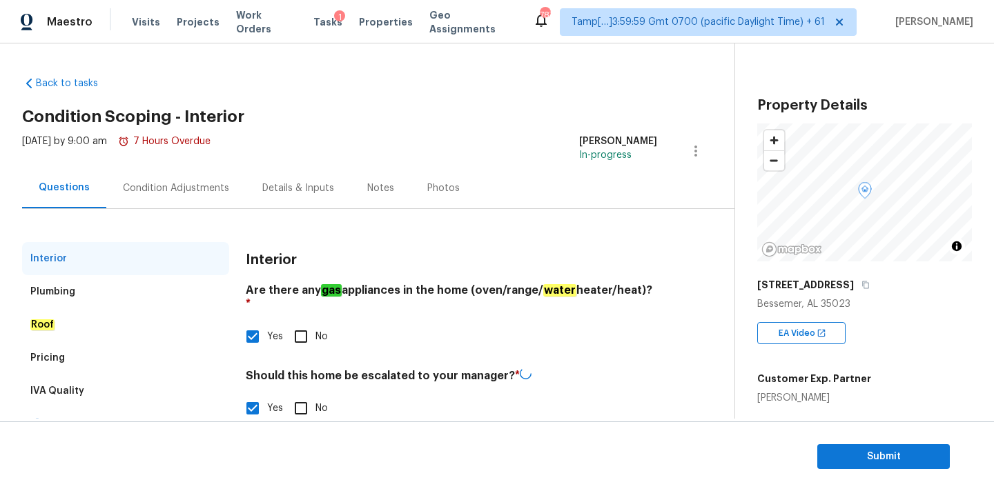
click at [190, 177] on div "Condition Adjustments" at bounding box center [175, 188] width 139 height 41
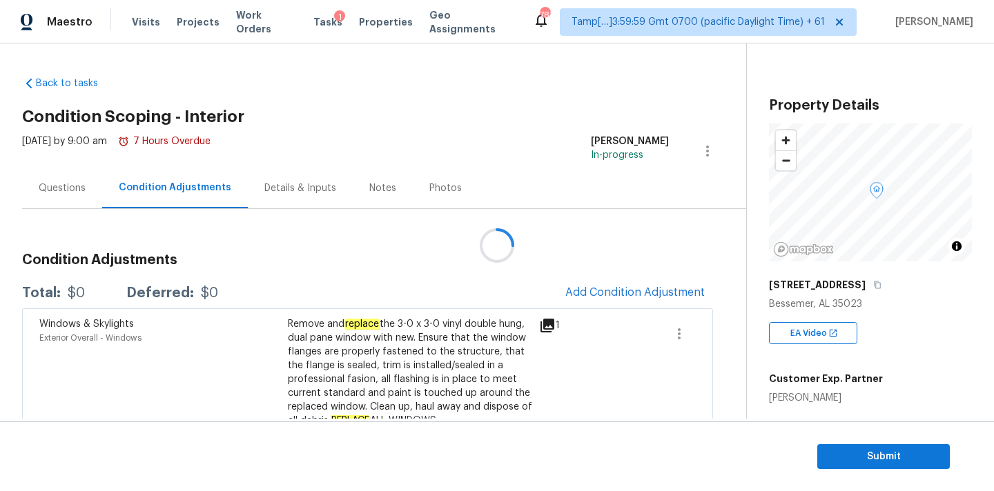
click at [605, 290] on div at bounding box center [497, 245] width 994 height 491
click at [606, 296] on span "Add Condition Adjustment" at bounding box center [634, 292] width 139 height 12
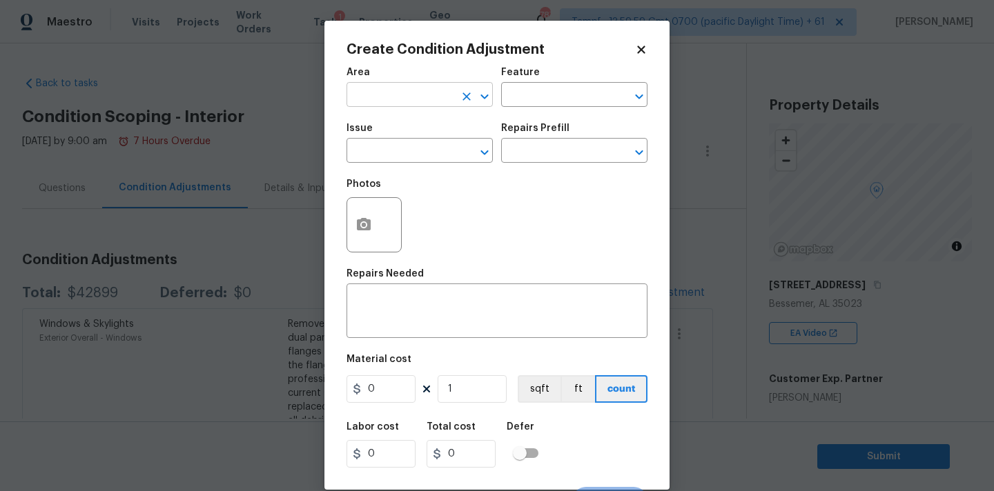
click at [409, 95] on input "text" at bounding box center [400, 96] width 108 height 21
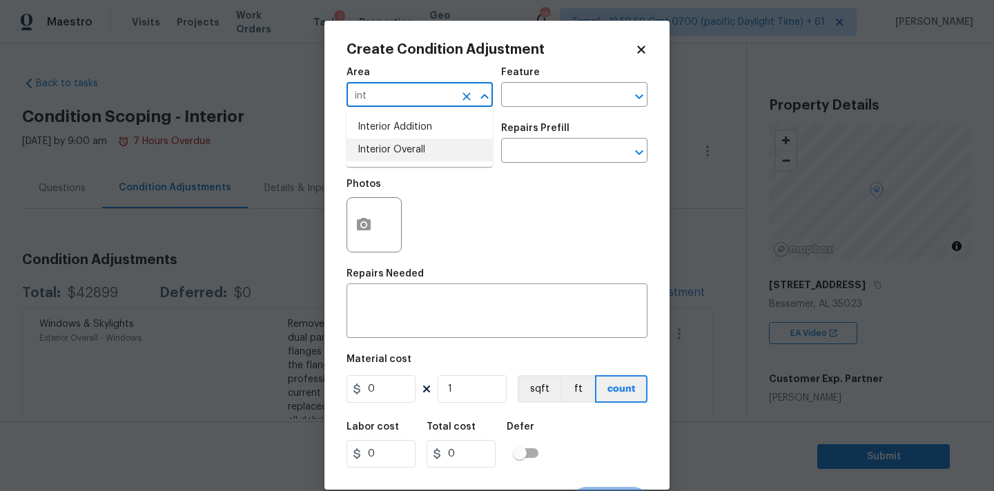
click at [401, 160] on li "Interior Overall" at bounding box center [419, 150] width 146 height 23
type input "Interior Overall"
click at [402, 159] on input "text" at bounding box center [400, 151] width 108 height 21
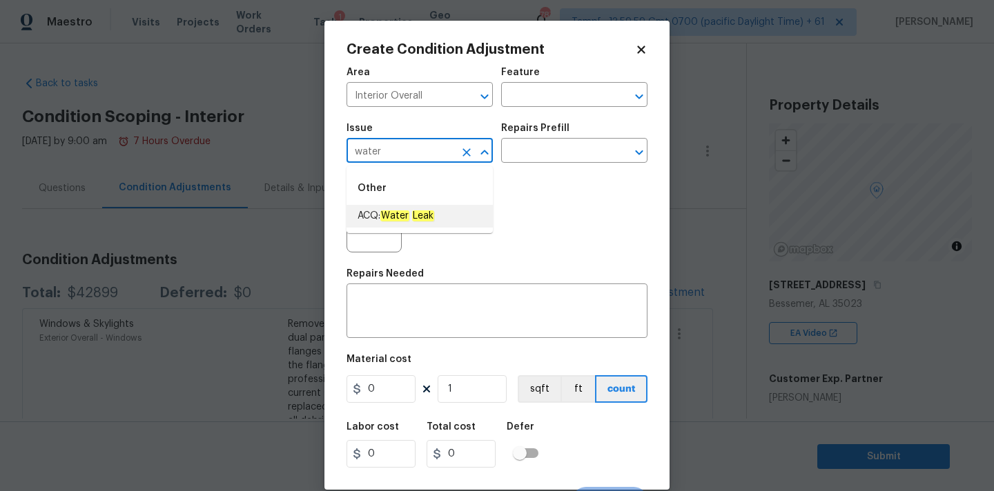
click at [398, 206] on li "ACQ: Water Leak" at bounding box center [419, 216] width 146 height 23
type input "ACQ: Water Leak"
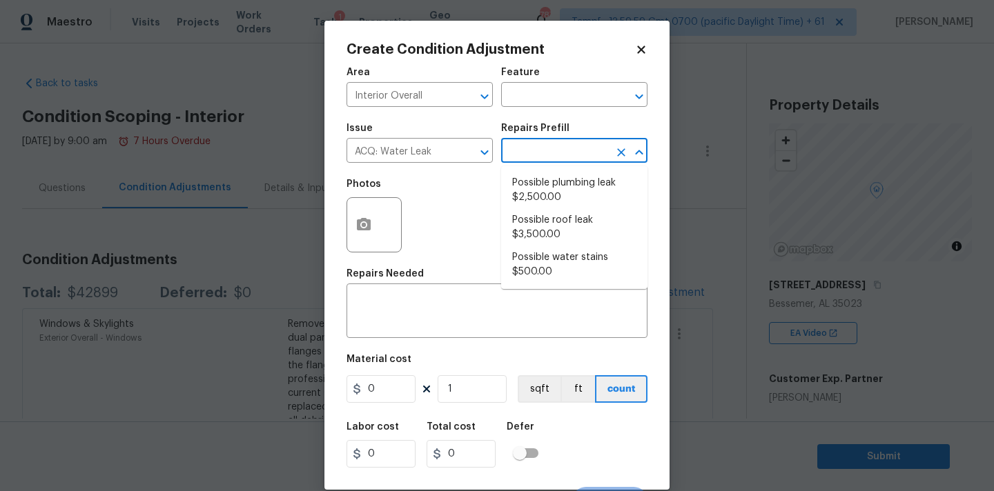
click at [542, 162] on input "text" at bounding box center [555, 151] width 108 height 21
click at [536, 226] on span "Possible roof leak $3,500.00" at bounding box center [574, 227] width 124 height 29
type input "Acquisition"
type textarea "Acquisition Scope: Possible roof leak"
type input "3500"
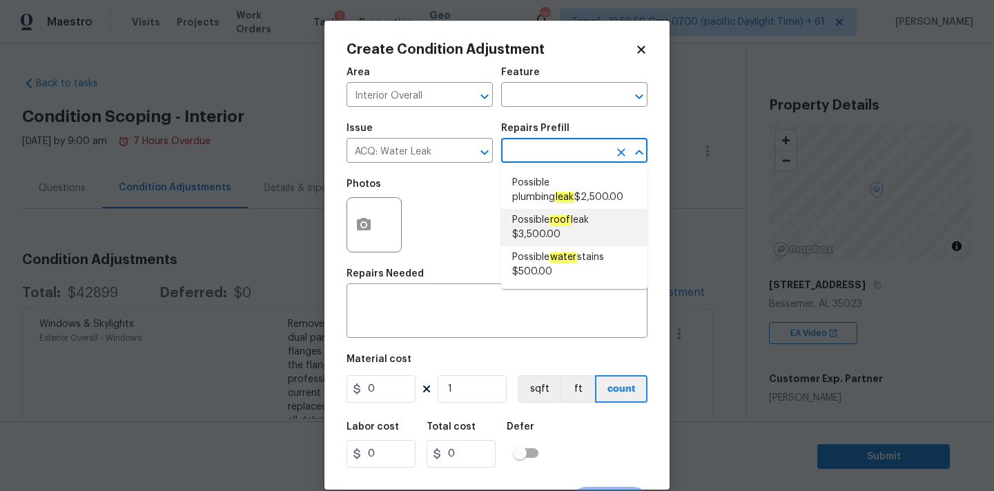
type input "3500"
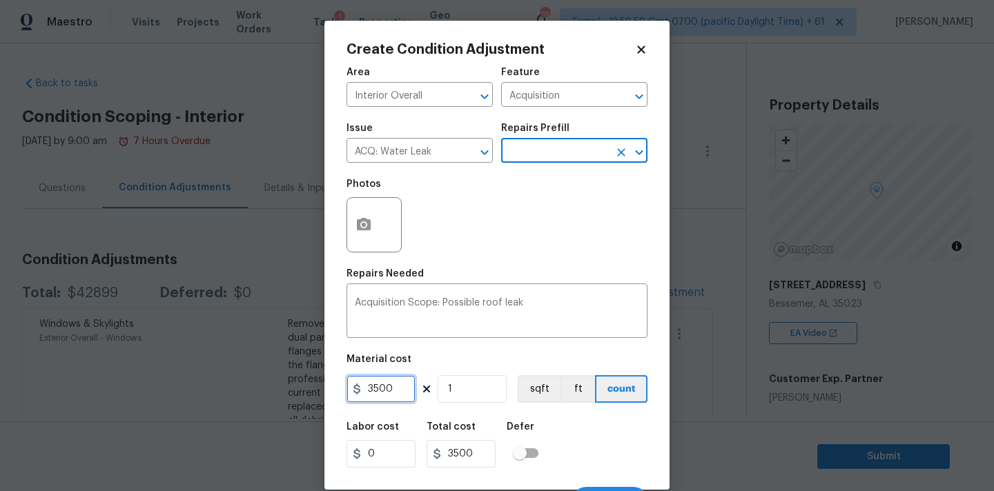
click at [393, 385] on input "3500" at bounding box center [380, 389] width 69 height 28
type input "2500"
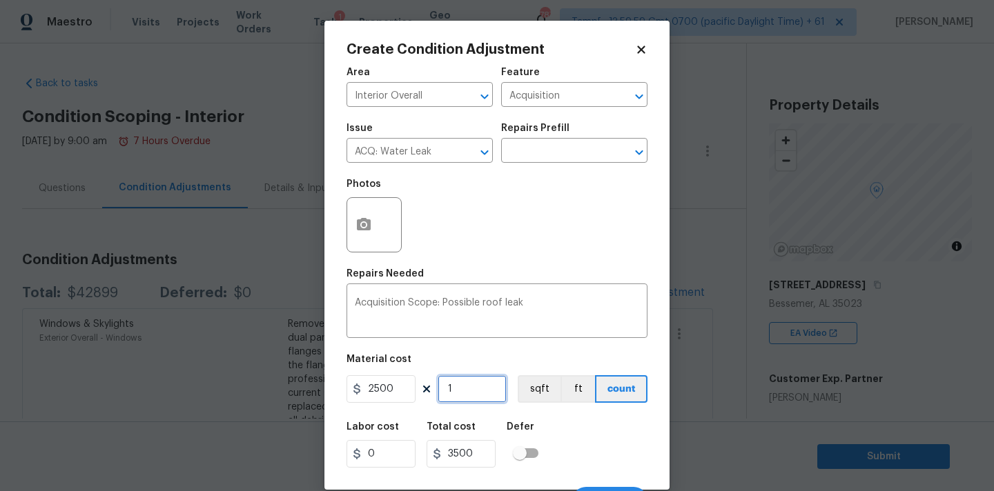
type input "2500"
click at [364, 225] on circle "button" at bounding box center [364, 225] width 4 height 4
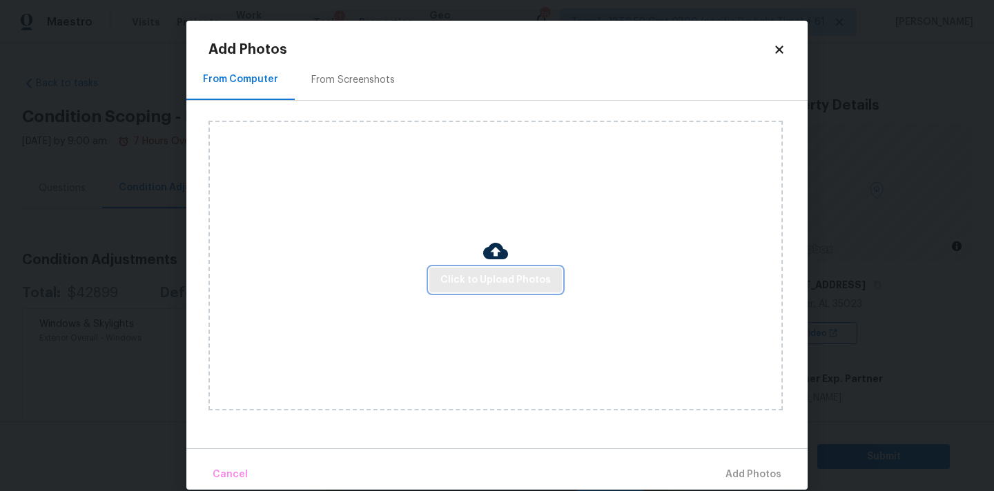
click at [451, 270] on button "Click to Upload Photos" at bounding box center [495, 281] width 132 height 26
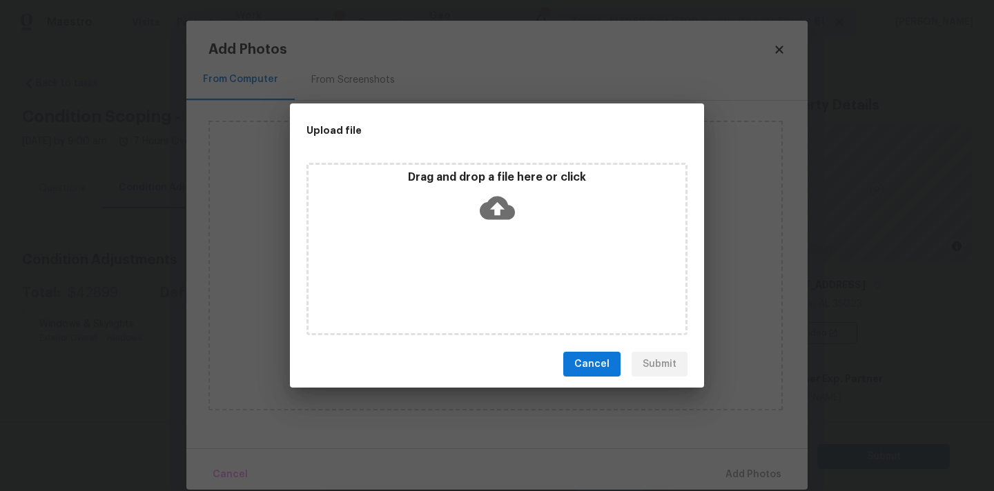
click at [502, 200] on icon at bounding box center [497, 208] width 35 height 23
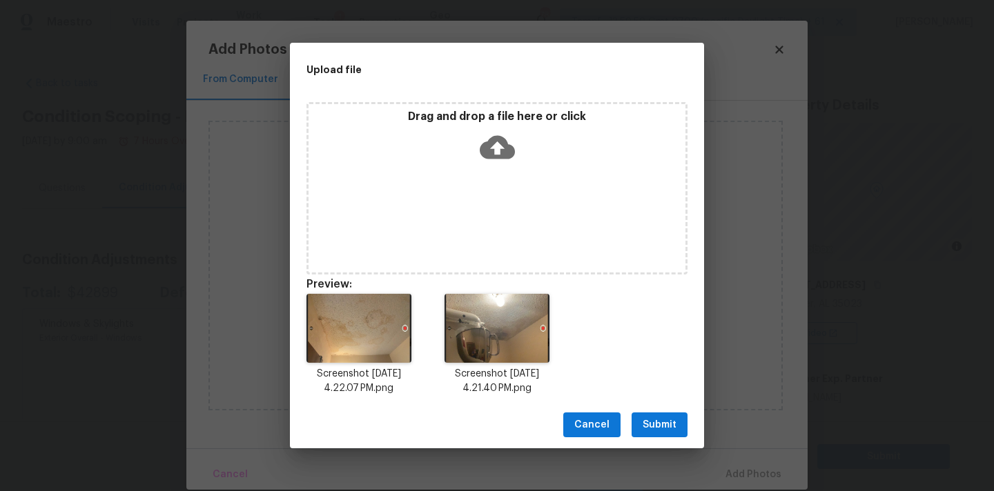
click at [669, 426] on span "Submit" at bounding box center [659, 425] width 34 height 17
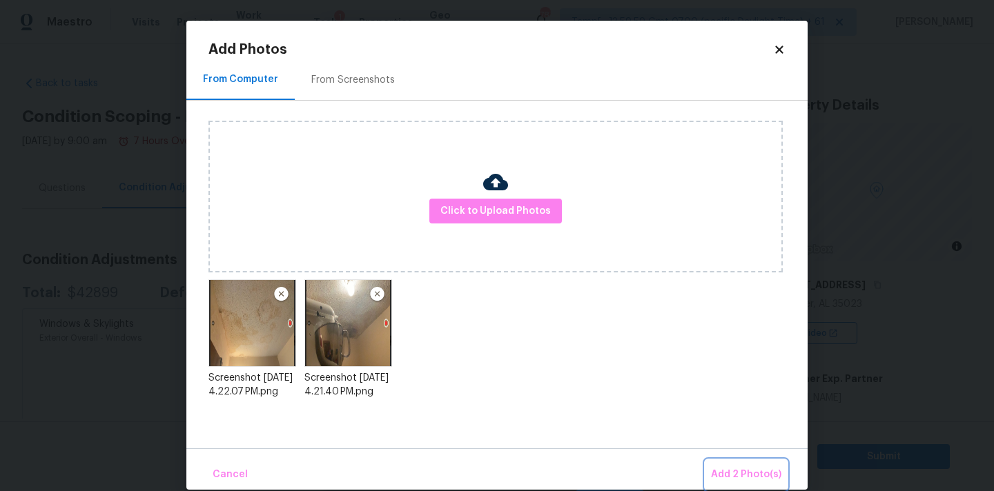
click at [723, 462] on button "Add 2 Photo(s)" at bounding box center [745, 475] width 81 height 30
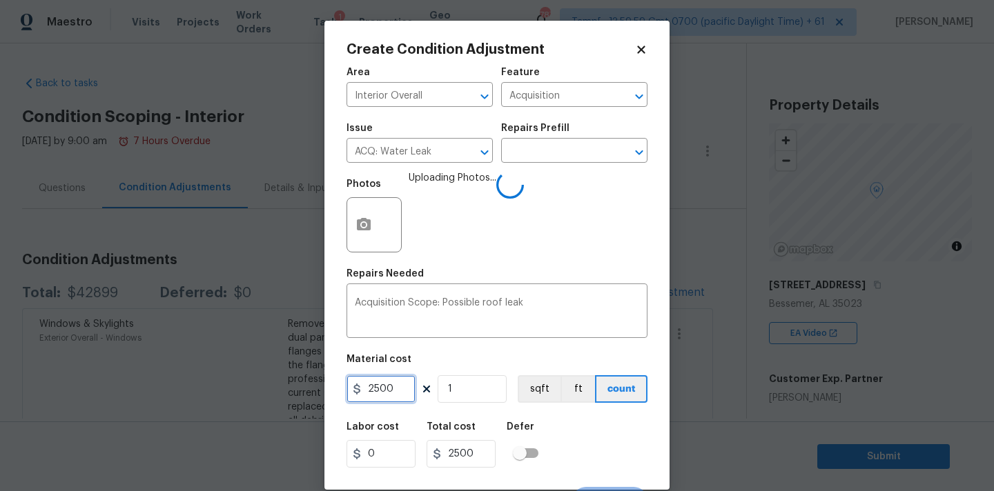
click at [382, 380] on input "2500" at bounding box center [380, 389] width 69 height 28
type input "250"
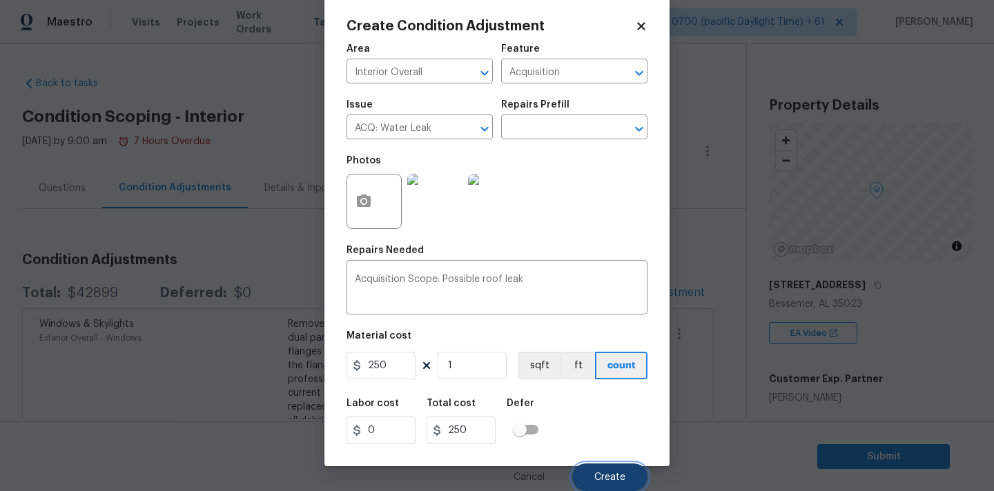
click at [598, 466] on button "Create" at bounding box center [609, 478] width 75 height 28
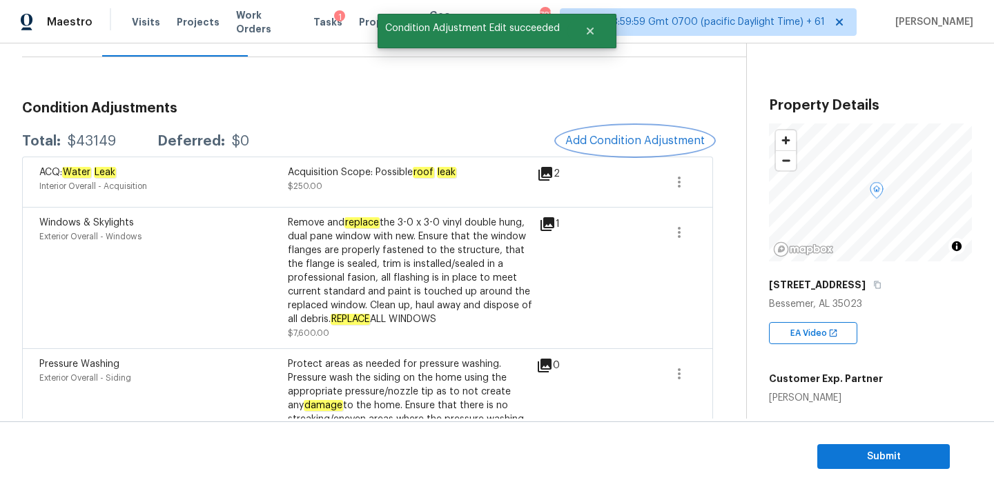
scroll to position [128, 0]
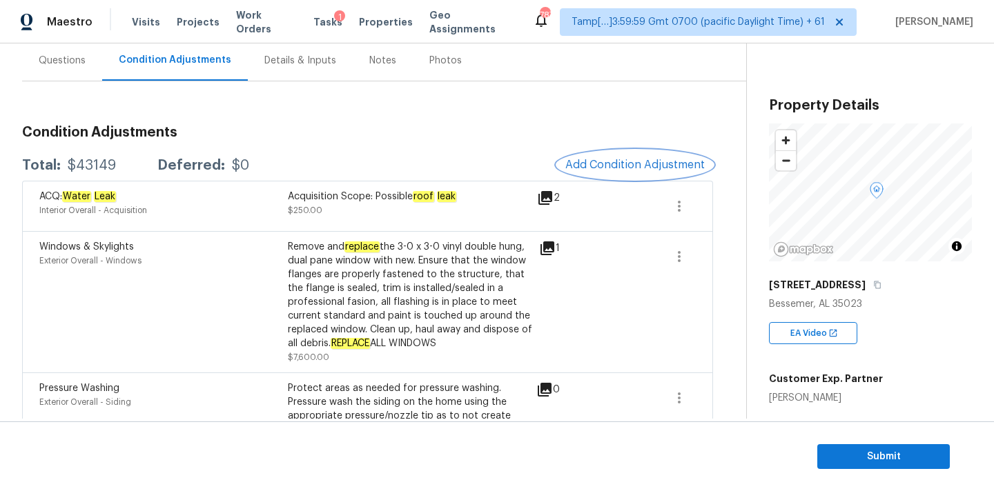
click at [624, 164] on span "Add Condition Adjustment" at bounding box center [634, 165] width 139 height 12
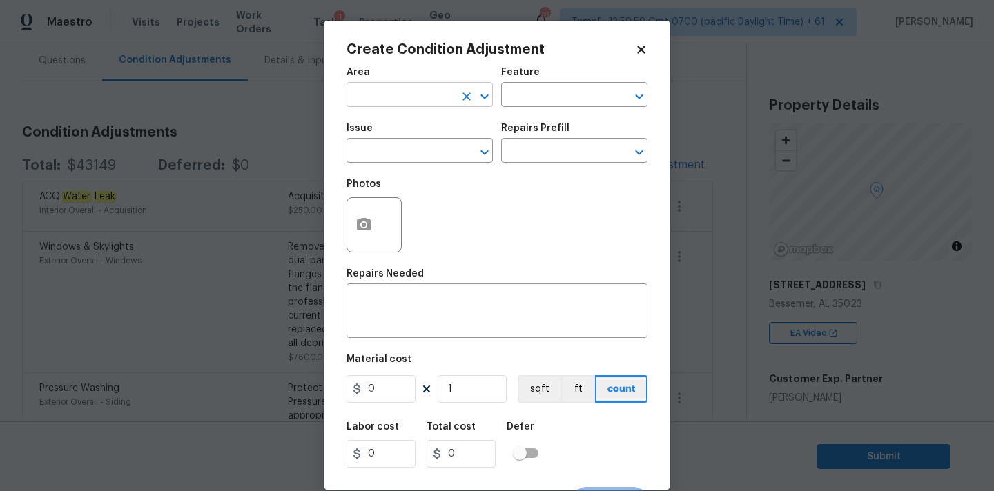
click at [392, 86] on input "text" at bounding box center [400, 96] width 108 height 21
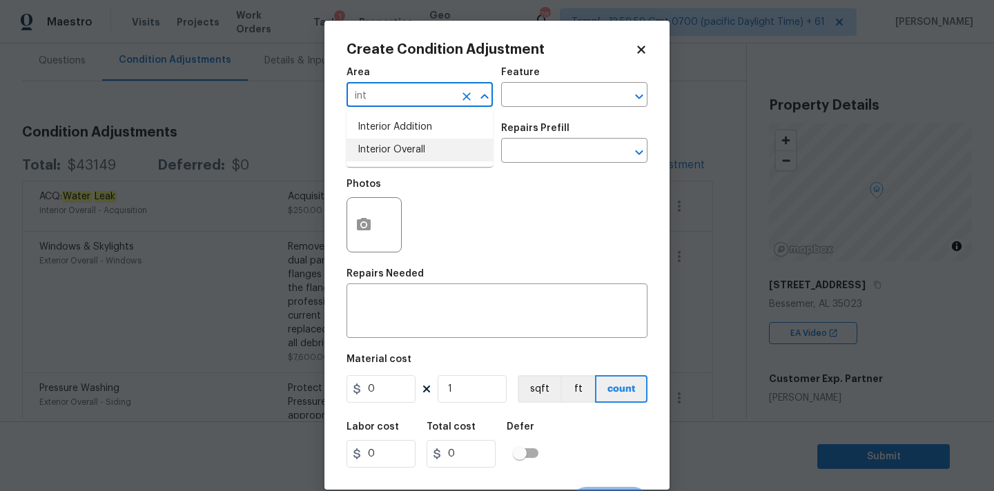
click at [388, 143] on li "Interior Overall" at bounding box center [419, 150] width 146 height 23
type input "Interior Overall"
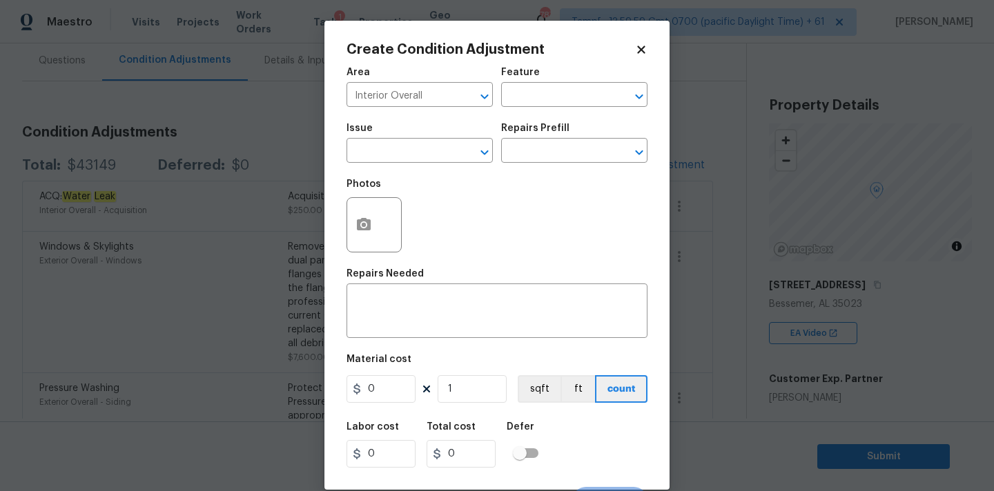
click at [388, 164] on span "Issue ​" at bounding box center [419, 143] width 146 height 56
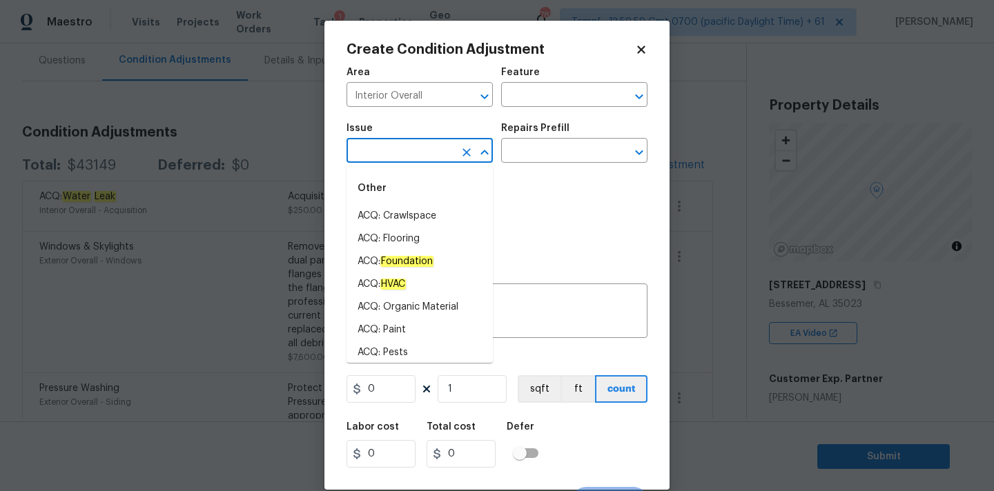
click at [393, 152] on input "text" at bounding box center [400, 151] width 108 height 21
click at [384, 336] on li "ACQ: Paint" at bounding box center [419, 330] width 146 height 23
type input "ACQ: Paint"
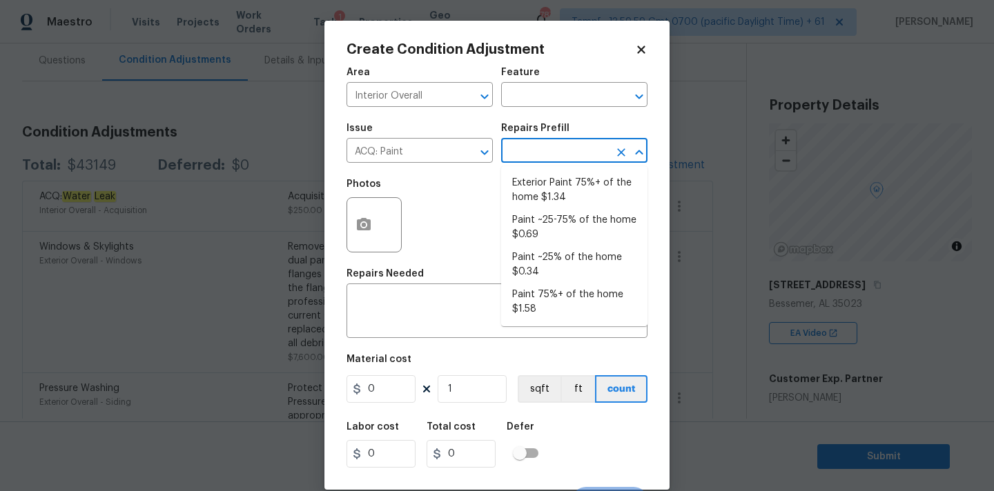
click at [547, 157] on input "text" at bounding box center [555, 151] width 108 height 21
click at [530, 298] on li "Paint 75%+ of the home $1.58" at bounding box center [574, 302] width 146 height 37
type input "Acquisition"
type textarea "Acquisition Scope: 75%+ of the home will likely require interior paint"
type input "1.58"
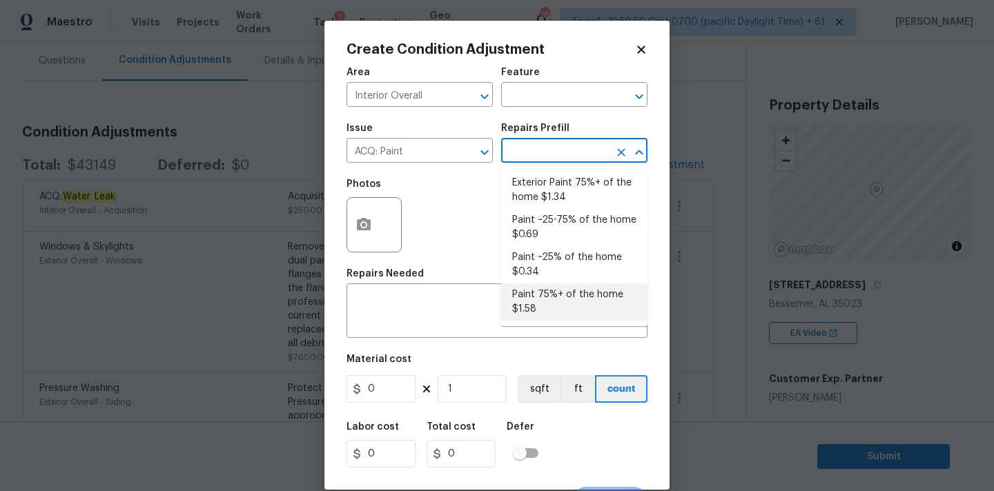
type input "1.58"
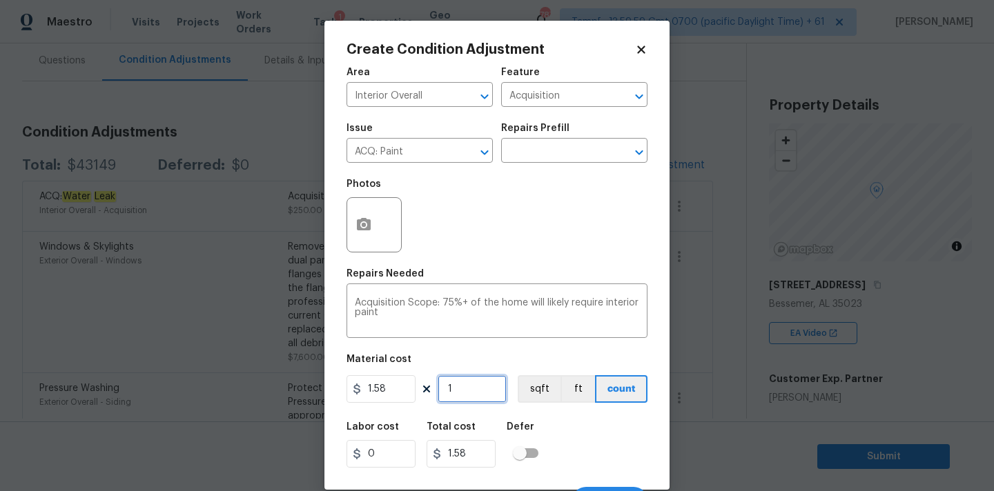
click at [457, 395] on input "1" at bounding box center [471, 389] width 69 height 28
type input "12"
type input "18.96"
type input "120"
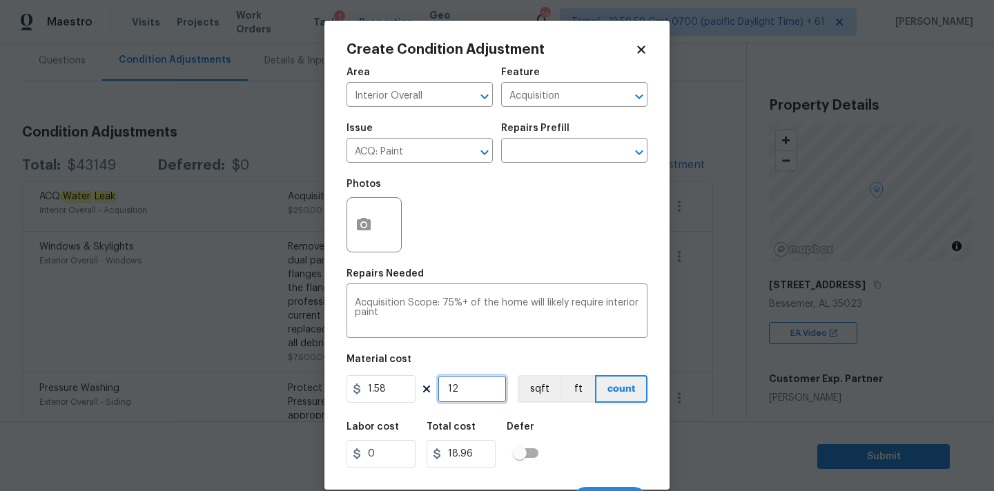
type input "189.6"
type input "1200"
type input "1896"
type input "1200"
click at [362, 219] on icon "button" at bounding box center [364, 224] width 14 height 12
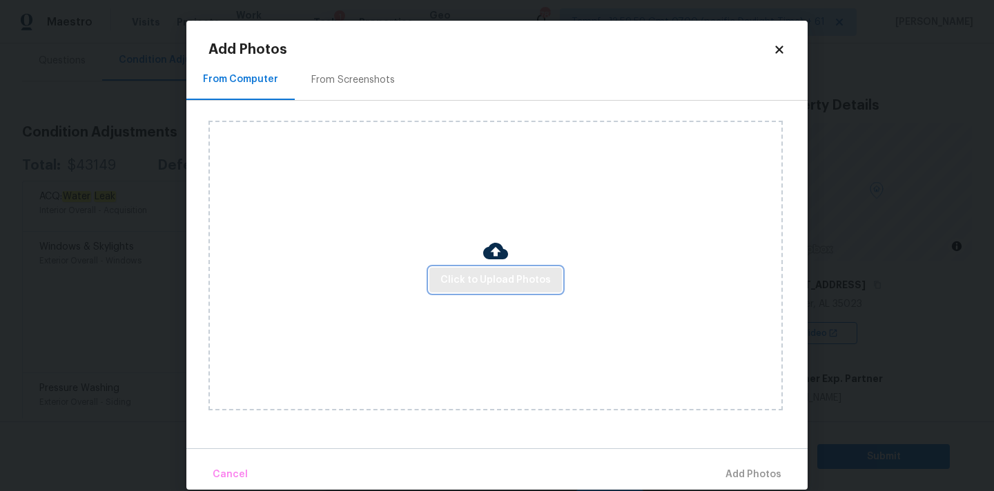
click at [440, 279] on button "Click to Upload Photos" at bounding box center [495, 281] width 132 height 26
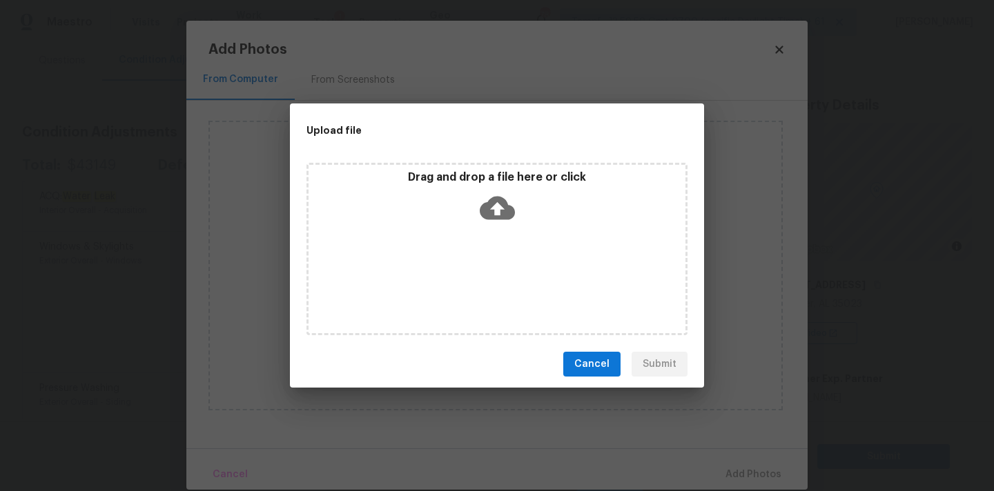
click at [502, 199] on icon at bounding box center [497, 208] width 35 height 23
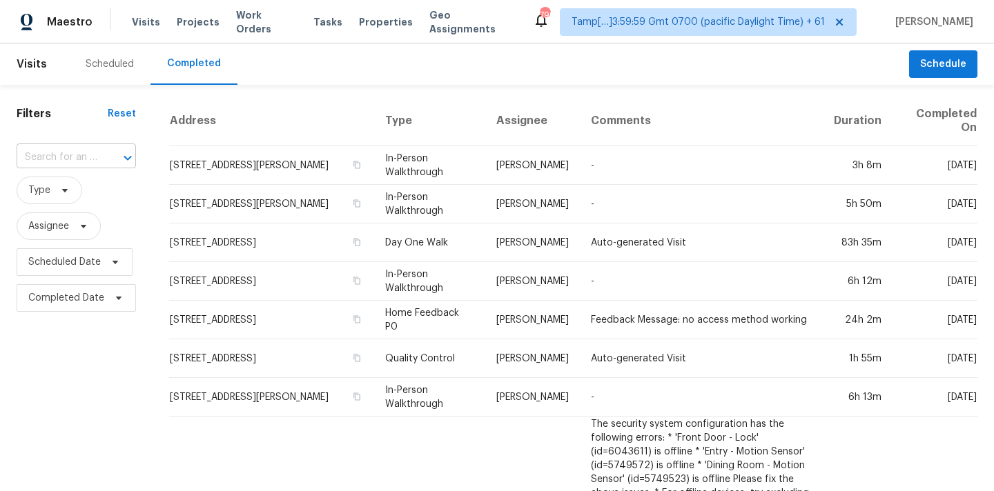
click at [37, 157] on input "text" at bounding box center [57, 157] width 81 height 21
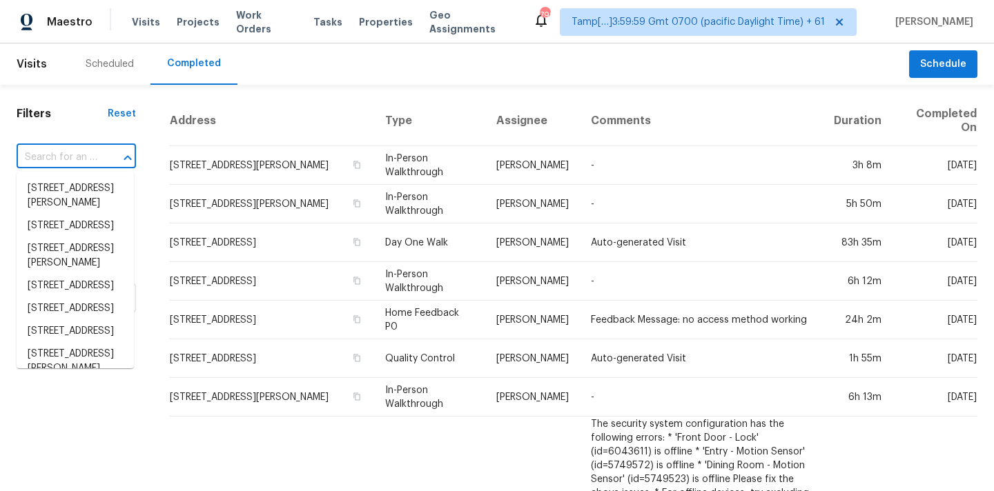
paste input "[STREET_ADDRESS][PERSON_NAME]"
type input "[STREET_ADDRESS][PERSON_NAME]"
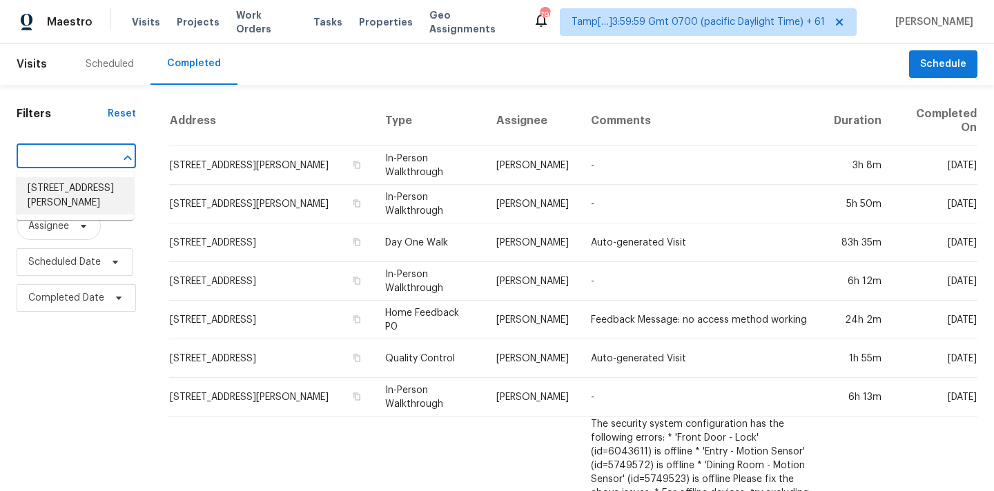
click at [52, 187] on li "[STREET_ADDRESS][PERSON_NAME]" at bounding box center [75, 195] width 117 height 37
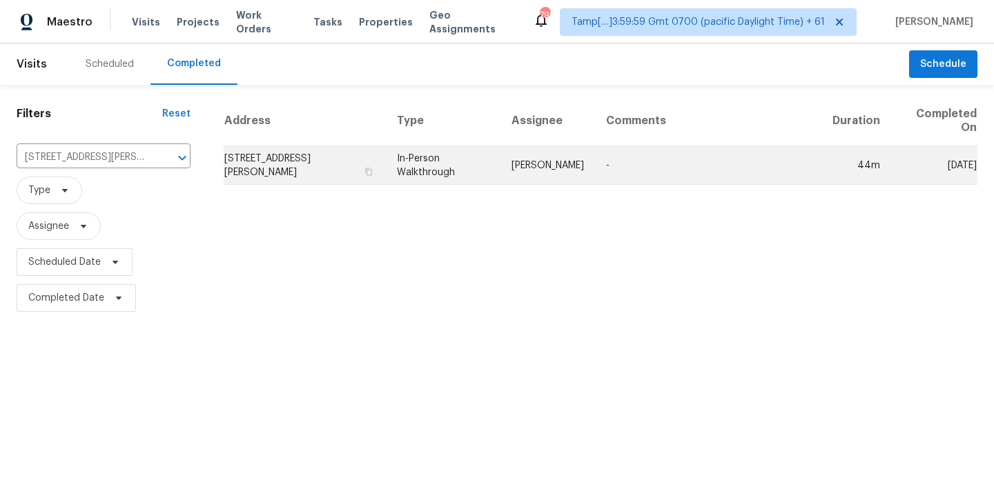
click at [411, 168] on td "In-Person Walkthrough" at bounding box center [443, 165] width 115 height 39
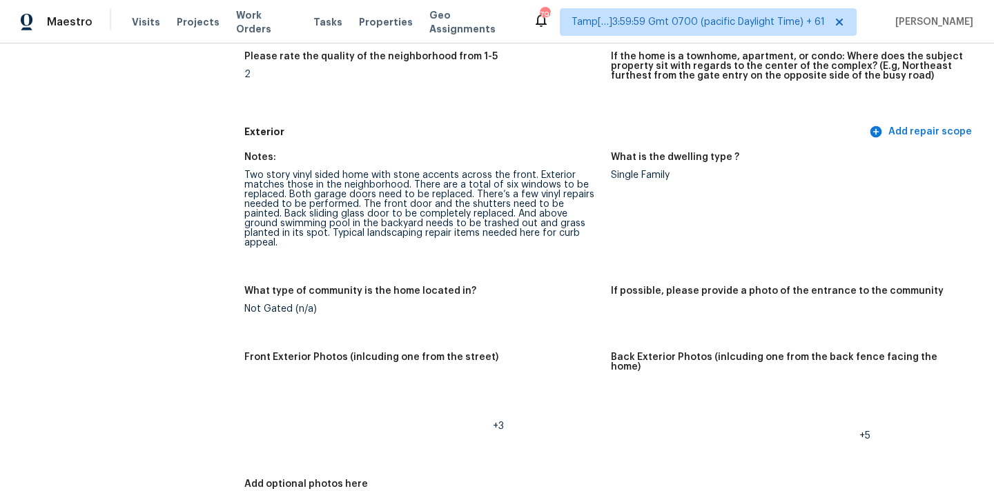
scroll to position [397, 0]
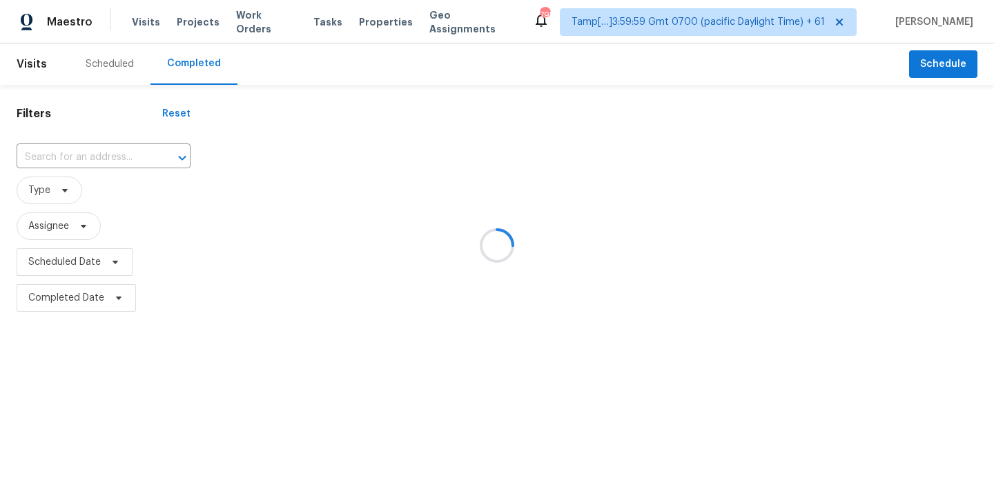
click at [39, 165] on div at bounding box center [497, 245] width 994 height 491
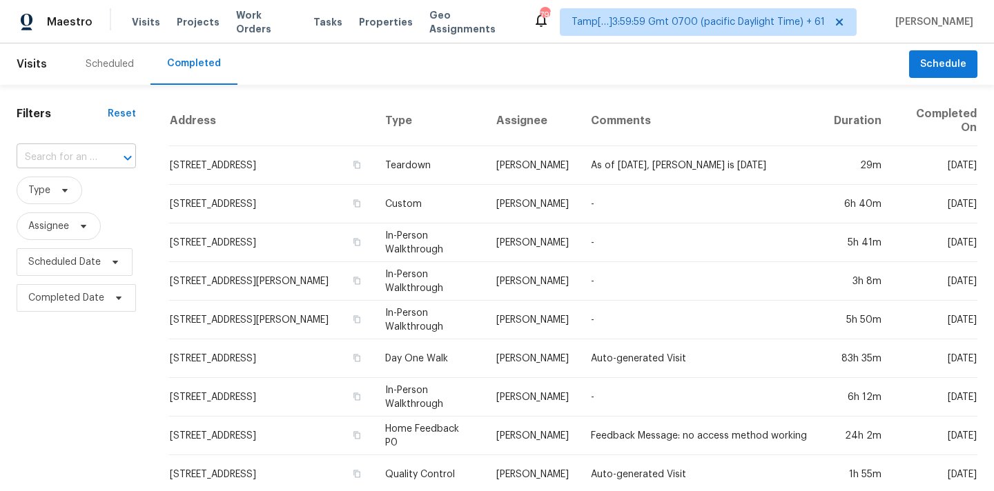
click at [55, 160] on input "text" at bounding box center [57, 157] width 81 height 21
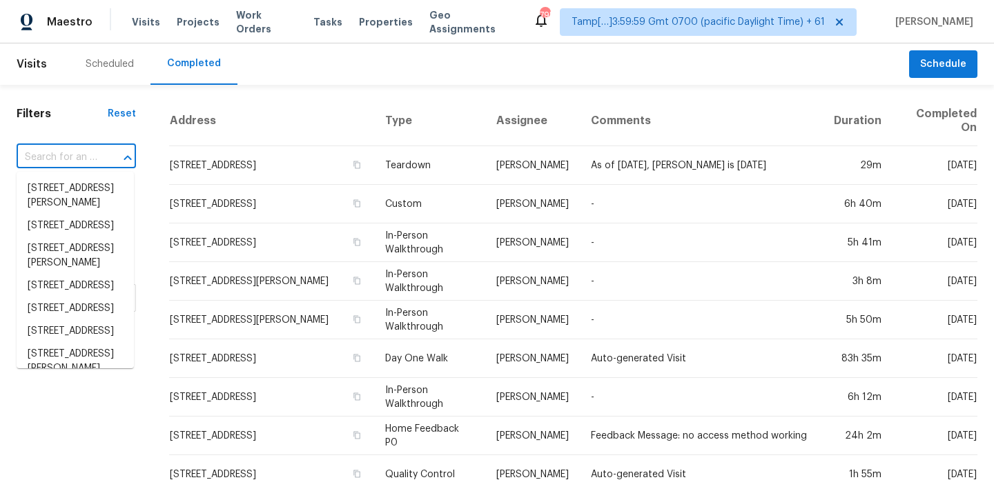
paste input "[STREET_ADDRESS]"
type input "[STREET_ADDRESS]"
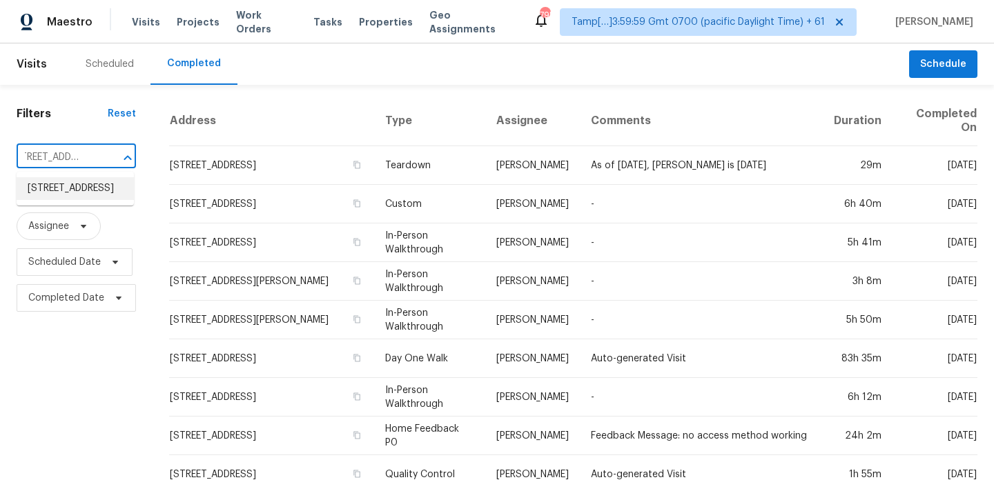
click at [57, 194] on li "[STREET_ADDRESS]" at bounding box center [75, 188] width 117 height 23
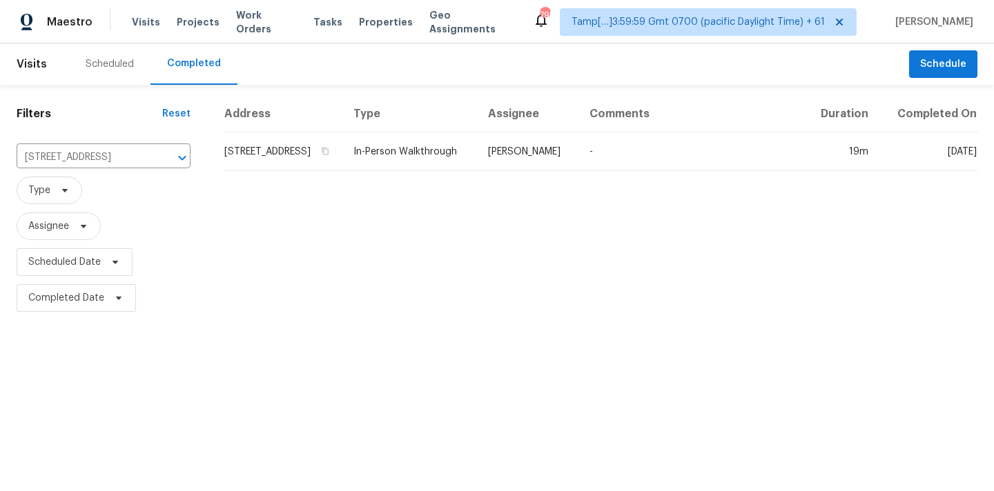
click at [433, 170] on td "In-Person Walkthrough" at bounding box center [409, 151] width 135 height 39
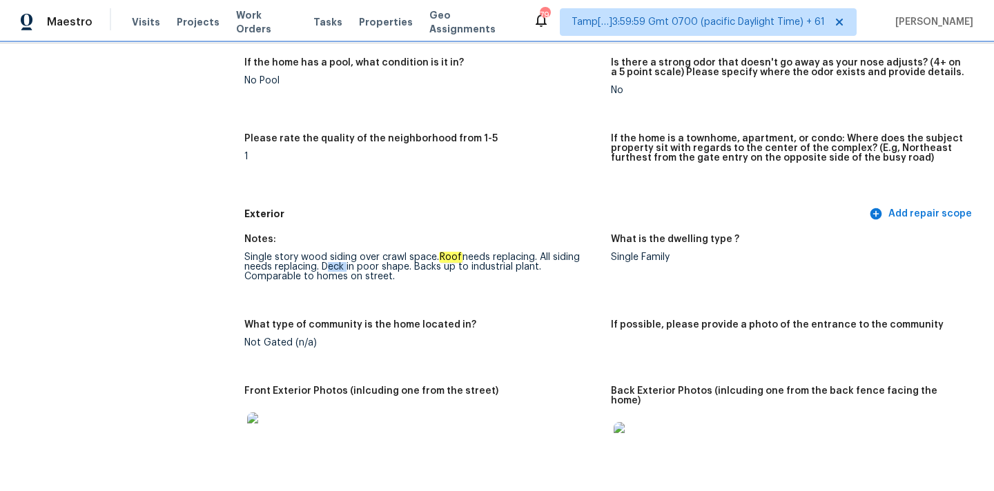
scroll to position [555, 0]
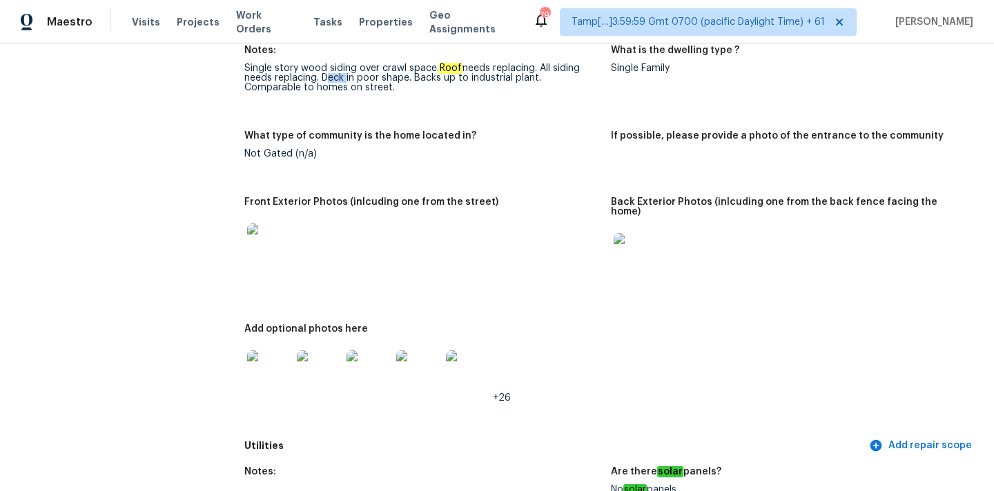
click at [639, 247] on img at bounding box center [635, 255] width 44 height 44
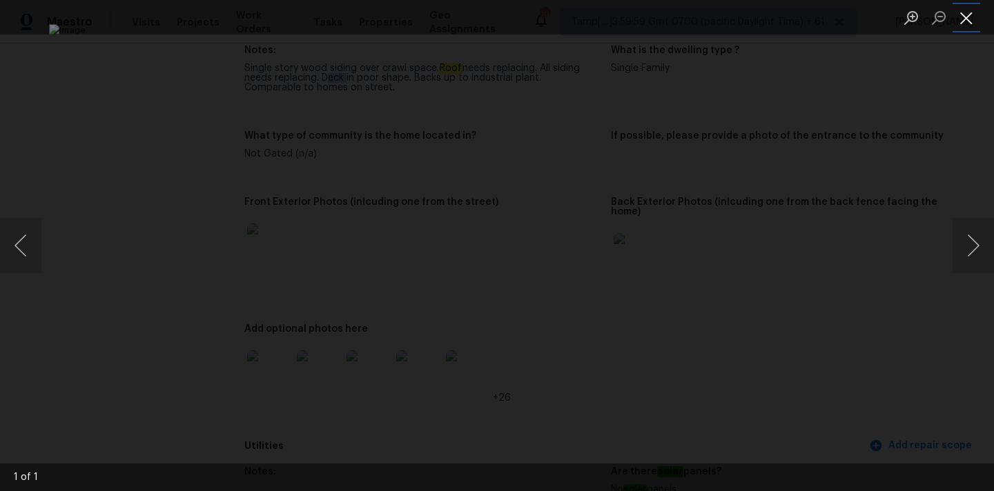
click at [968, 14] on button "Close lightbox" at bounding box center [966, 18] width 28 height 24
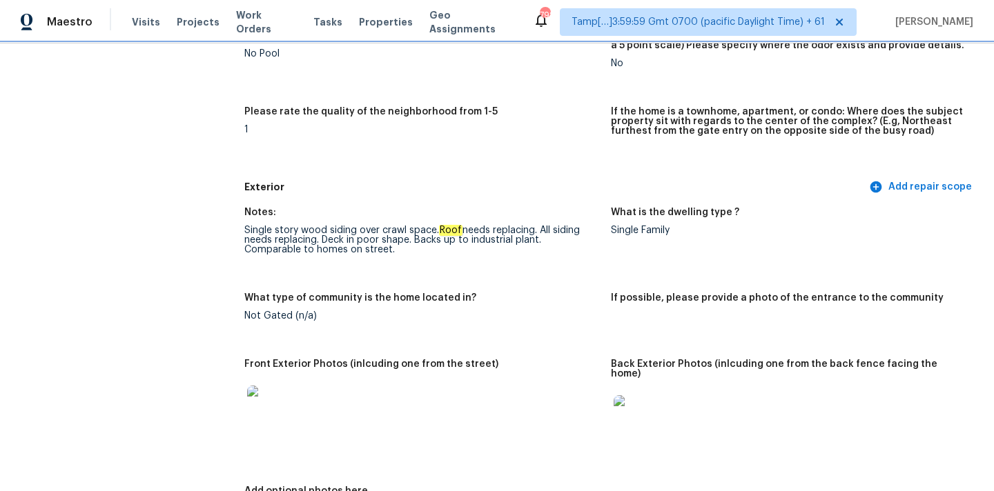
scroll to position [447, 0]
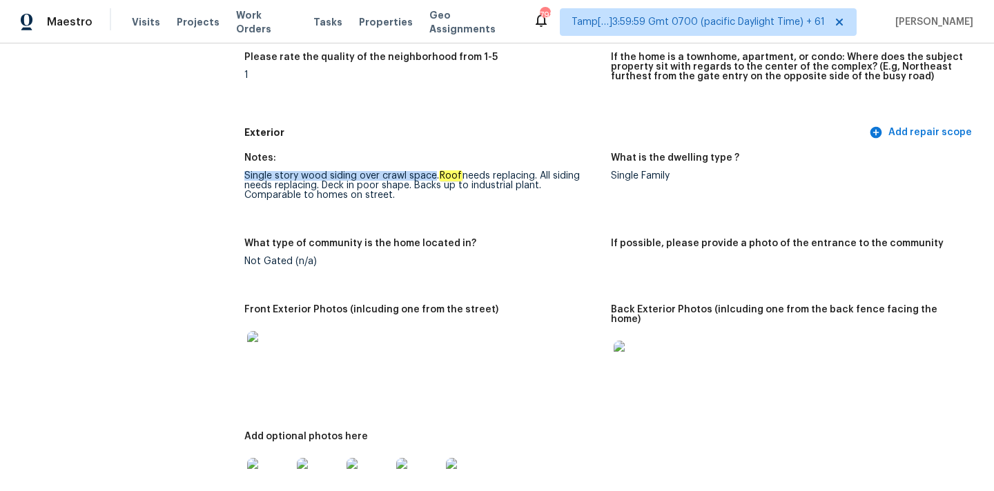
drag, startPoint x: 246, startPoint y: 177, endPoint x: 435, endPoint y: 179, distance: 189.1
click at [435, 179] on div "Single story wood siding over crawl space. Roof needs replacing. All siding nee…" at bounding box center [421, 185] width 355 height 29
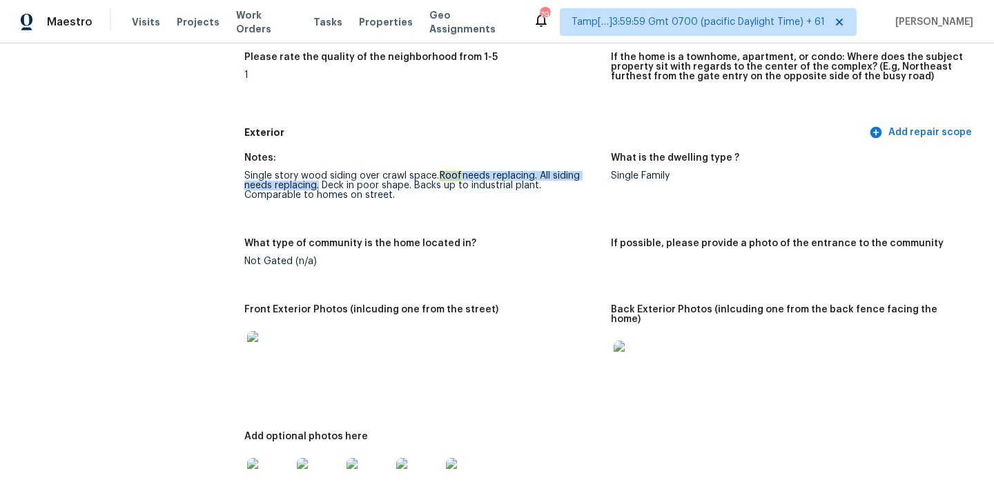
drag, startPoint x: 442, startPoint y: 173, endPoint x: 317, endPoint y: 185, distance: 125.4
click at [317, 185] on div "Single story wood siding over crawl space. Roof needs replacing. All siding nee…" at bounding box center [421, 185] width 355 height 29
drag, startPoint x: 324, startPoint y: 185, endPoint x: 411, endPoint y: 182, distance: 87.7
click at [411, 182] on div "Single story wood siding over crawl space. Roof needs replacing. All siding nee…" at bounding box center [421, 185] width 355 height 29
drag, startPoint x: 415, startPoint y: 184, endPoint x: 538, endPoint y: 197, distance: 124.2
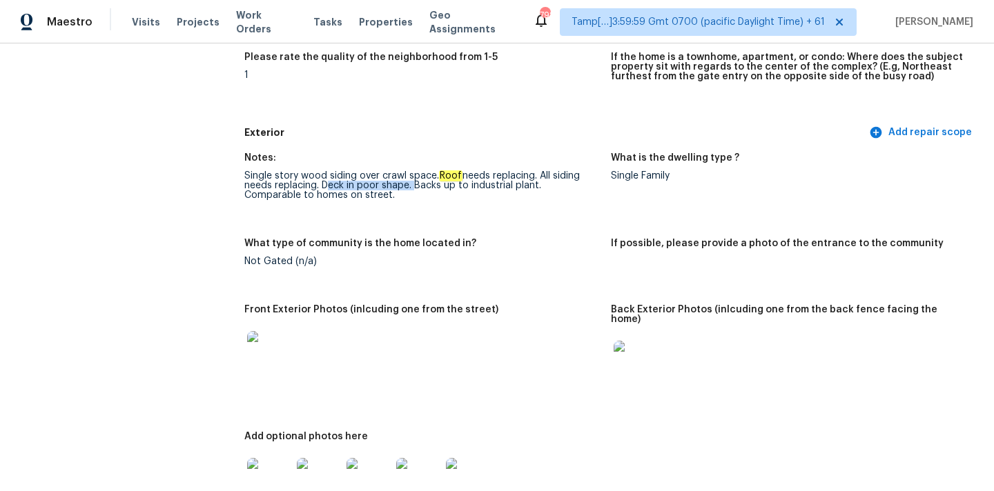
click at [538, 197] on div "Single story wood siding over crawl space. Roof needs replacing. All siding nee…" at bounding box center [421, 185] width 355 height 29
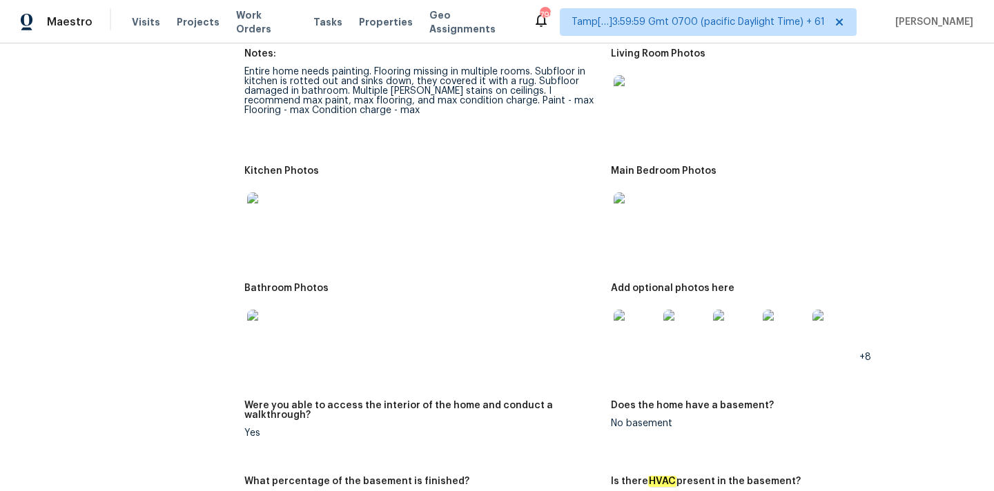
scroll to position [1510, 0]
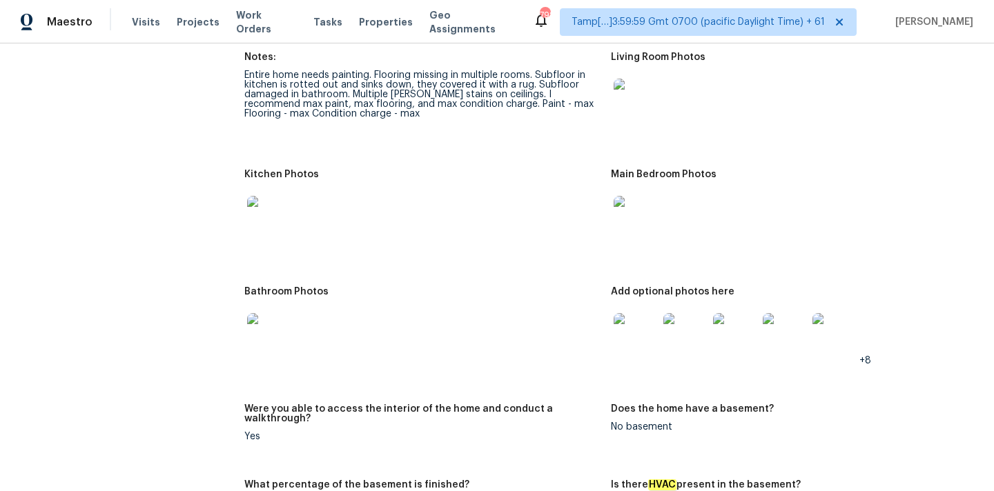
click at [625, 88] on img at bounding box center [635, 101] width 44 height 44
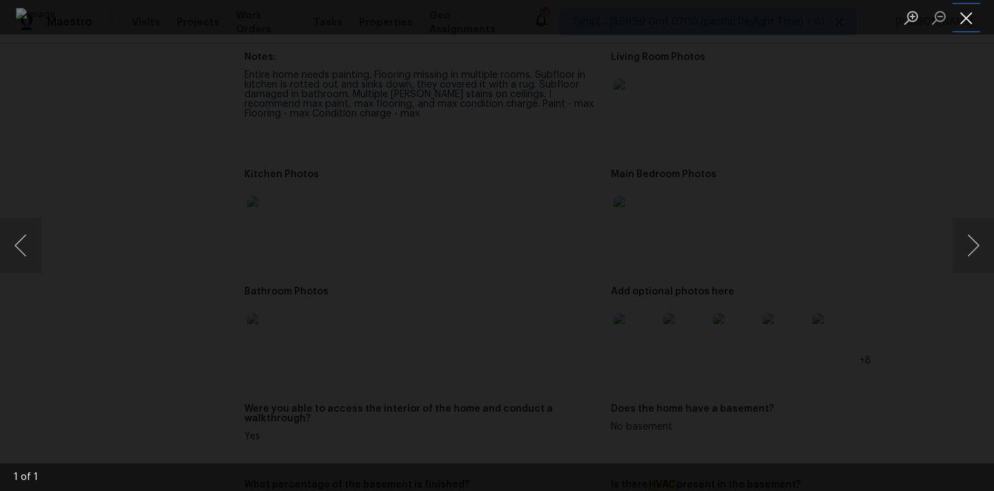
click at [967, 14] on button "Close lightbox" at bounding box center [966, 18] width 28 height 24
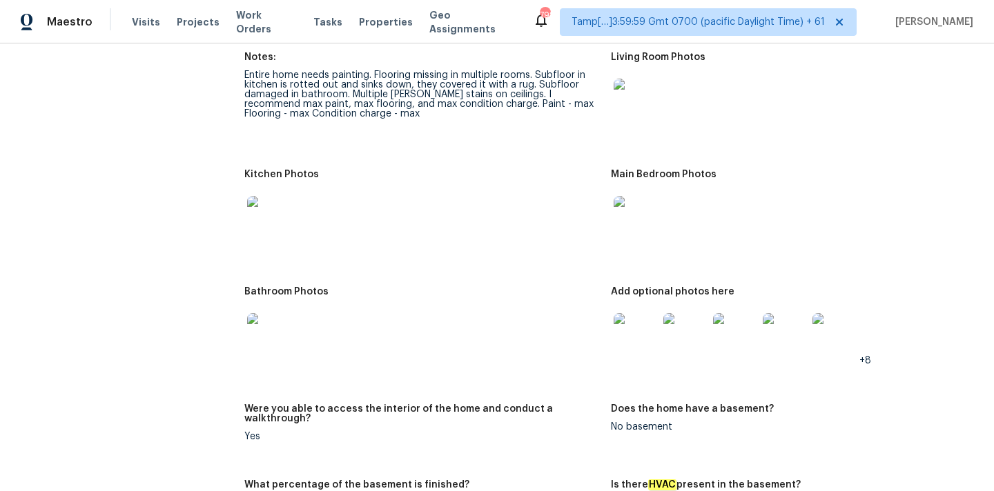
click at [638, 210] on img at bounding box center [635, 218] width 44 height 44
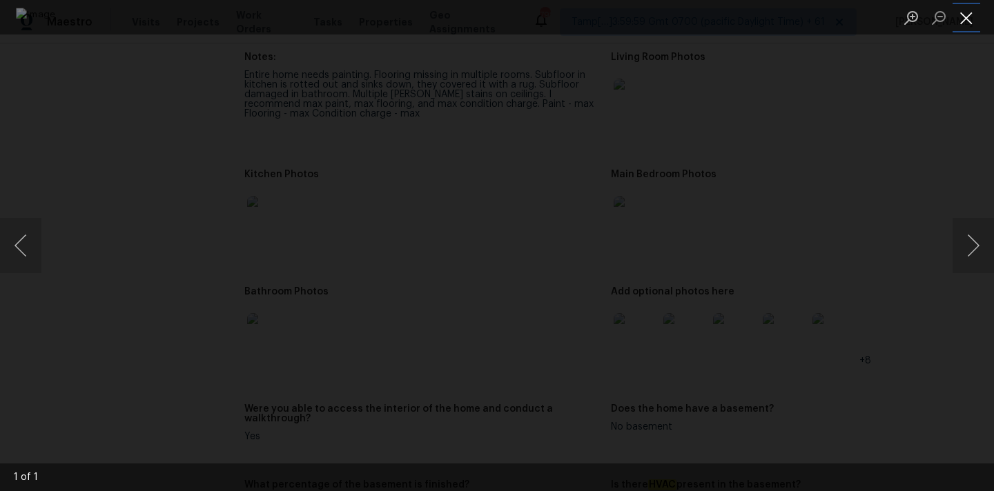
click at [957, 15] on button "Close lightbox" at bounding box center [966, 18] width 28 height 24
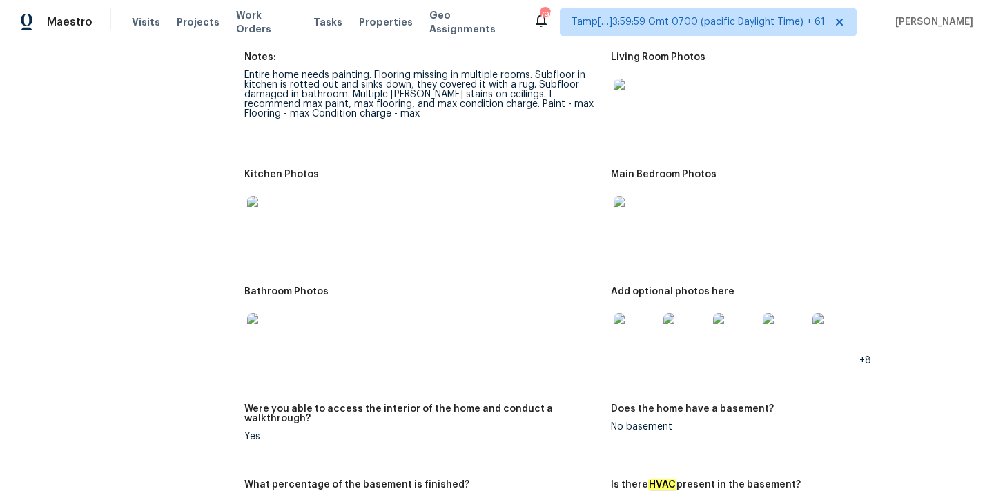
click at [640, 313] on img at bounding box center [635, 335] width 44 height 44
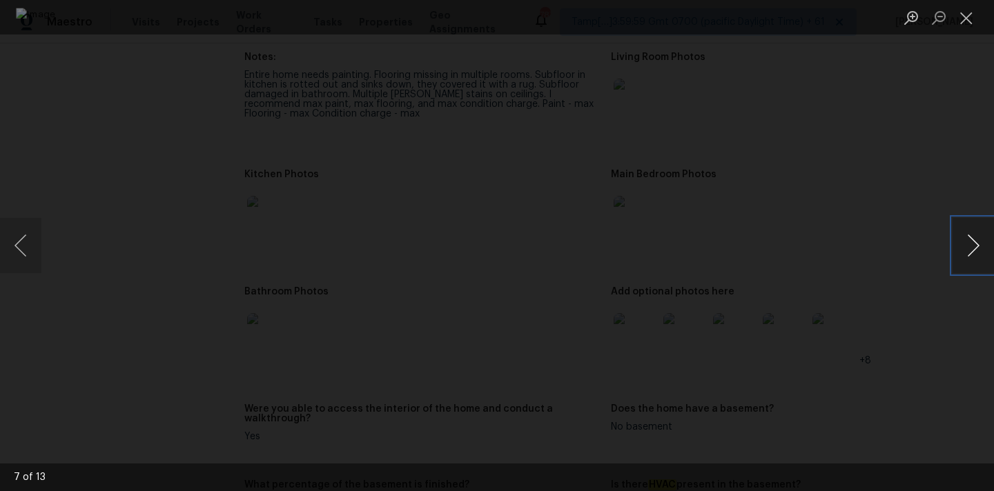
click at [977, 240] on button "Next image" at bounding box center [972, 245] width 41 height 55
click at [962, 8] on button "Close lightbox" at bounding box center [966, 18] width 28 height 24
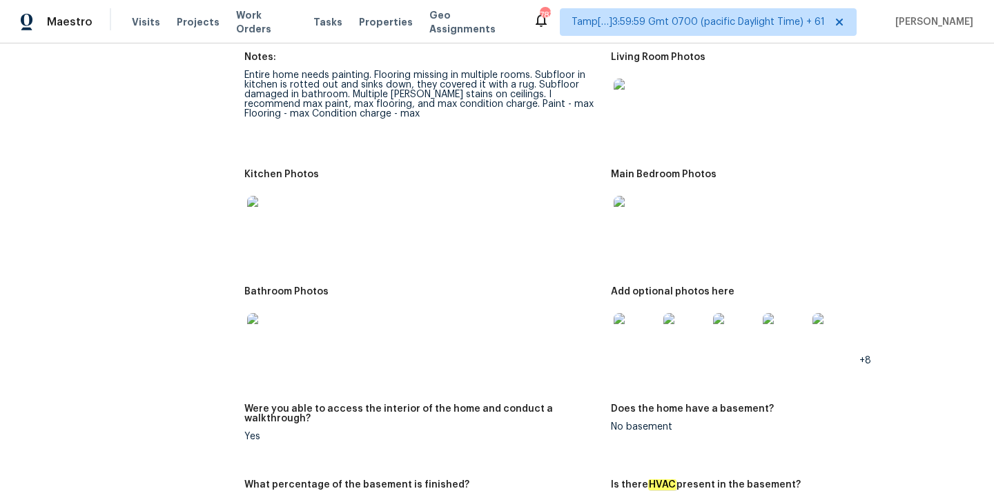
click at [639, 319] on img at bounding box center [635, 335] width 44 height 44
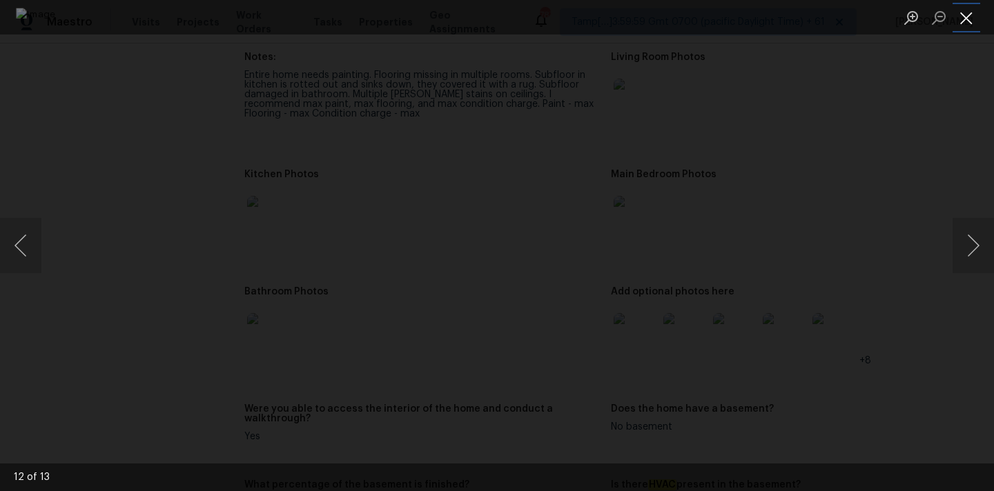
click at [966, 8] on button "Close lightbox" at bounding box center [966, 18] width 28 height 24
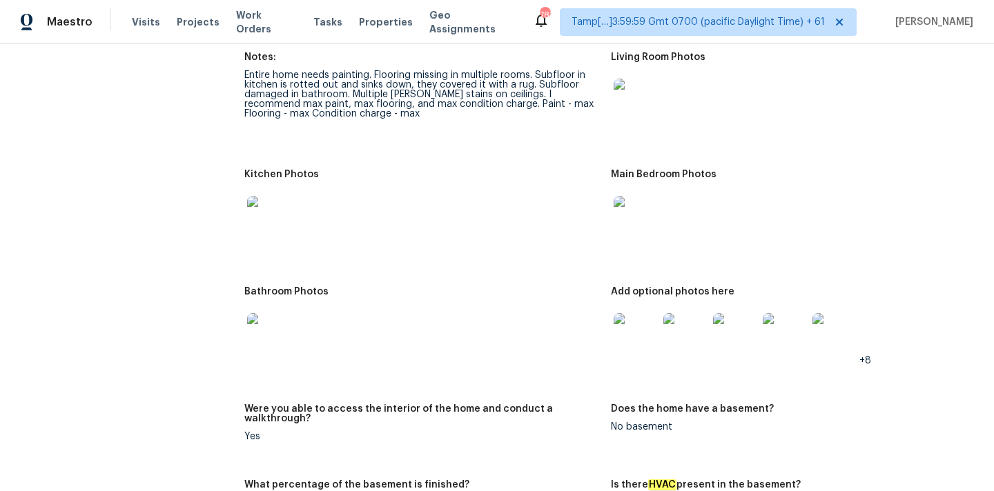
click at [263, 330] on img at bounding box center [269, 335] width 44 height 44
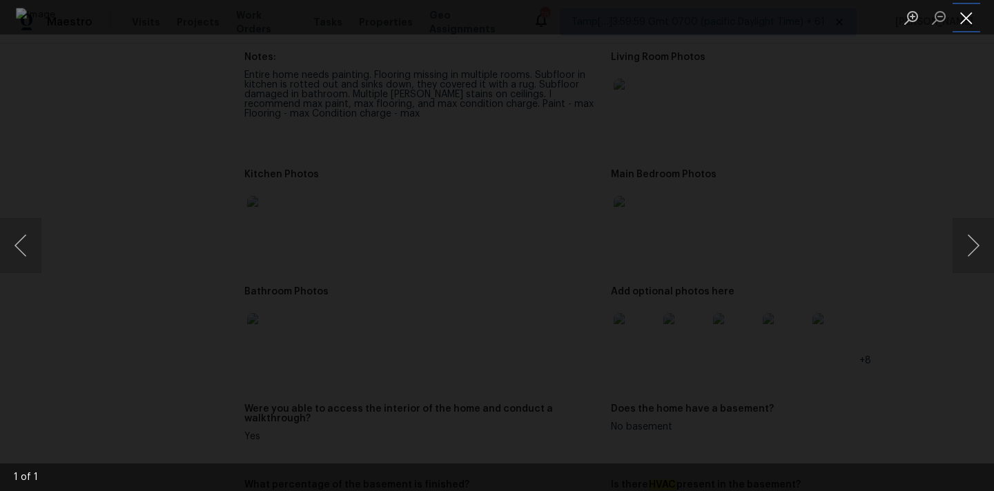
click at [968, 13] on button "Close lightbox" at bounding box center [966, 18] width 28 height 24
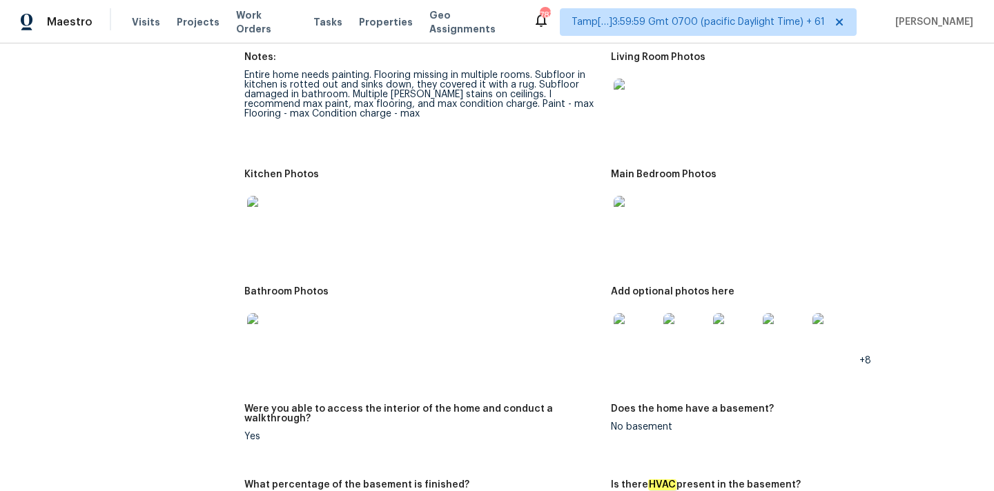
click at [680, 319] on img at bounding box center [685, 335] width 44 height 44
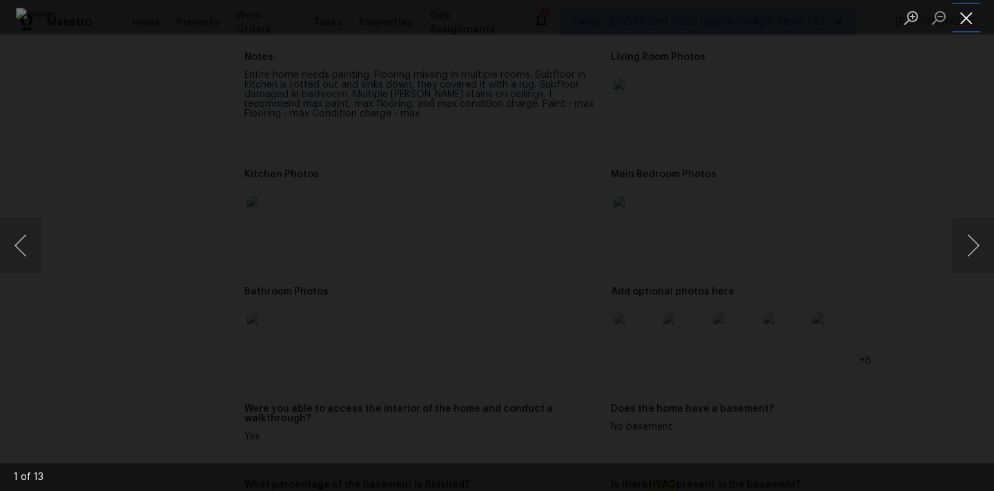
click at [968, 12] on button "Close lightbox" at bounding box center [966, 18] width 28 height 24
